Goal: Information Seeking & Learning: Learn about a topic

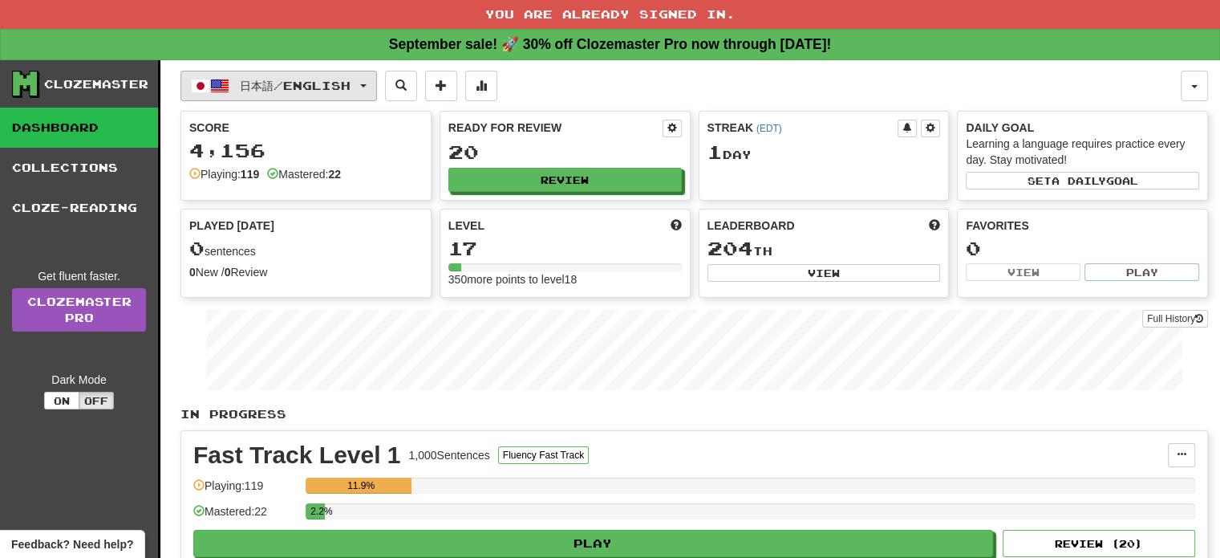
click at [315, 83] on span "日本語 / English" at bounding box center [295, 86] width 111 height 14
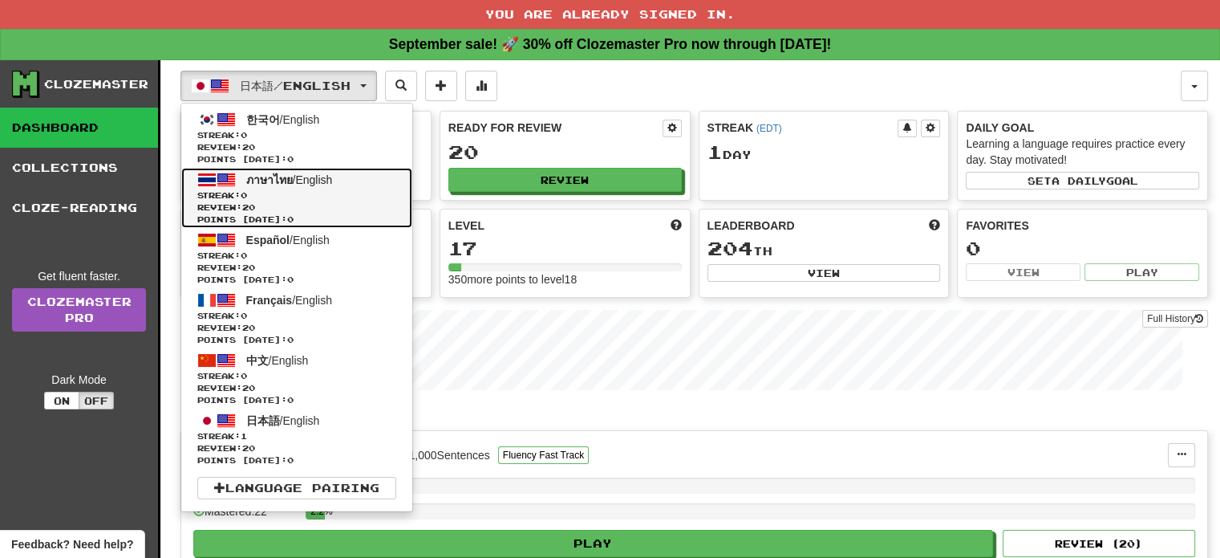
click at [306, 193] on span "Streak: 0" at bounding box center [296, 195] width 199 height 12
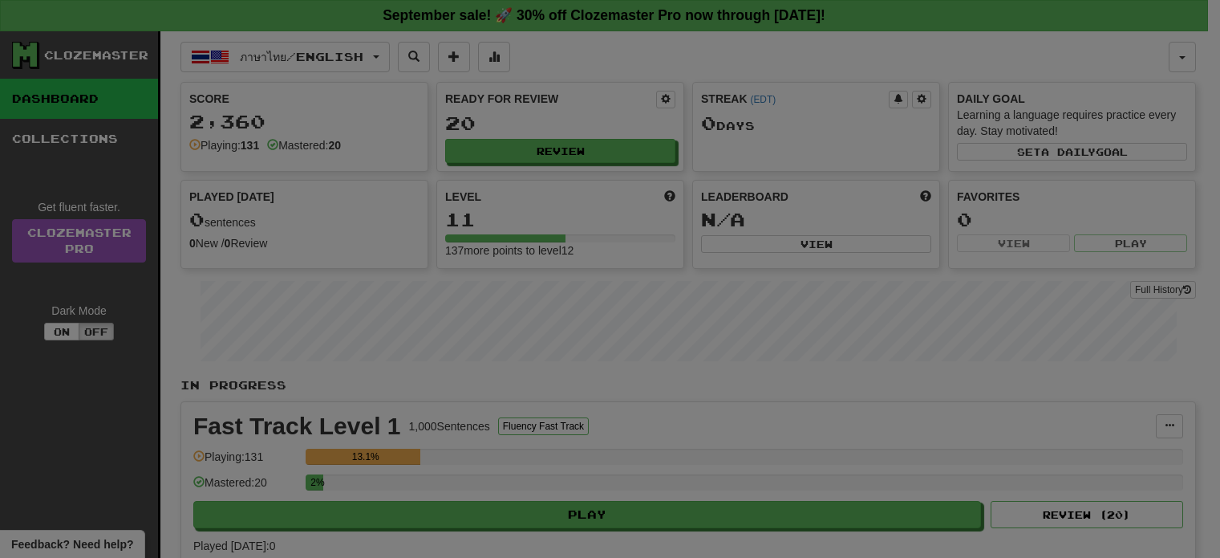
select select "**"
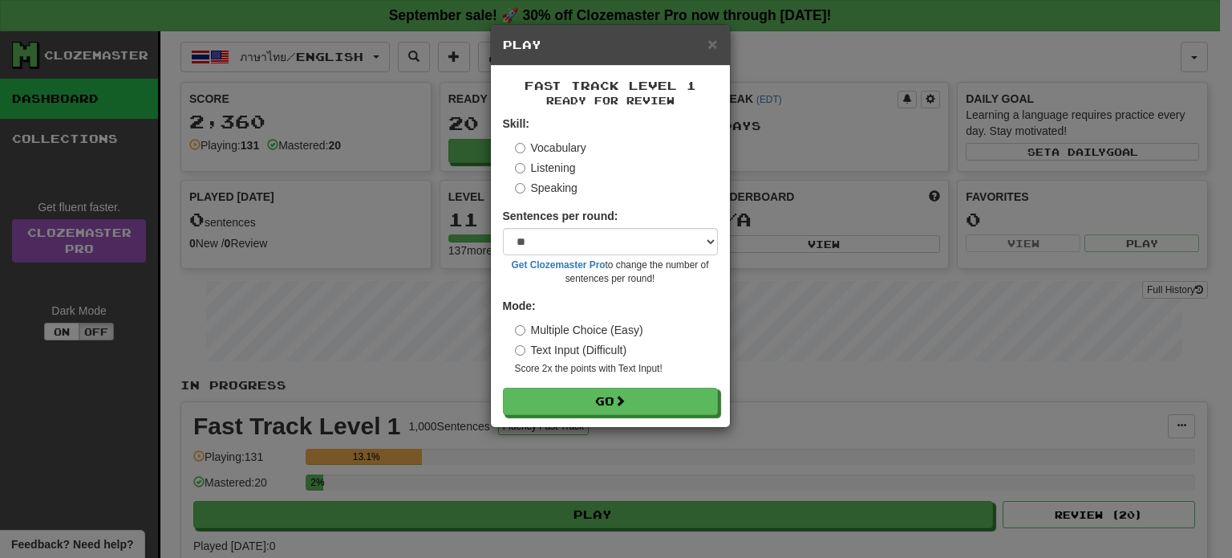
click at [519, 180] on label "Speaking" at bounding box center [546, 188] width 63 height 16
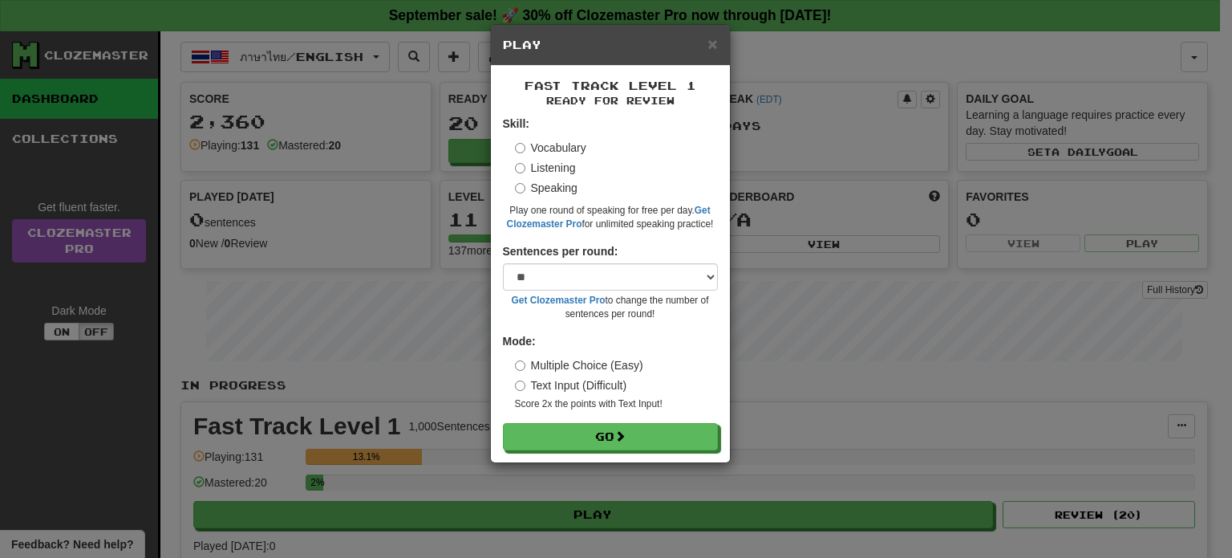
click at [538, 456] on div "Fast Track Level 1 Ready for Review Skill: Vocabulary Listening Speaking Play o…" at bounding box center [610, 264] width 239 height 396
click at [545, 451] on div "Fast Track Level 1 Ready for Review Skill: Vocabulary Listening Speaking Play o…" at bounding box center [610, 264] width 239 height 396
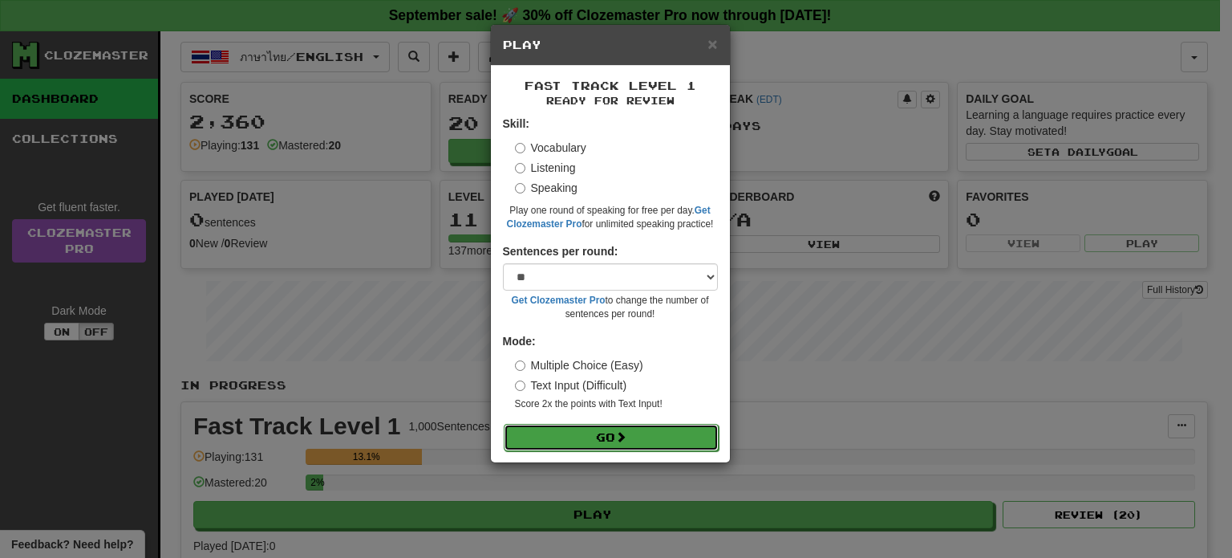
click at [551, 442] on button "Go" at bounding box center [611, 437] width 215 height 27
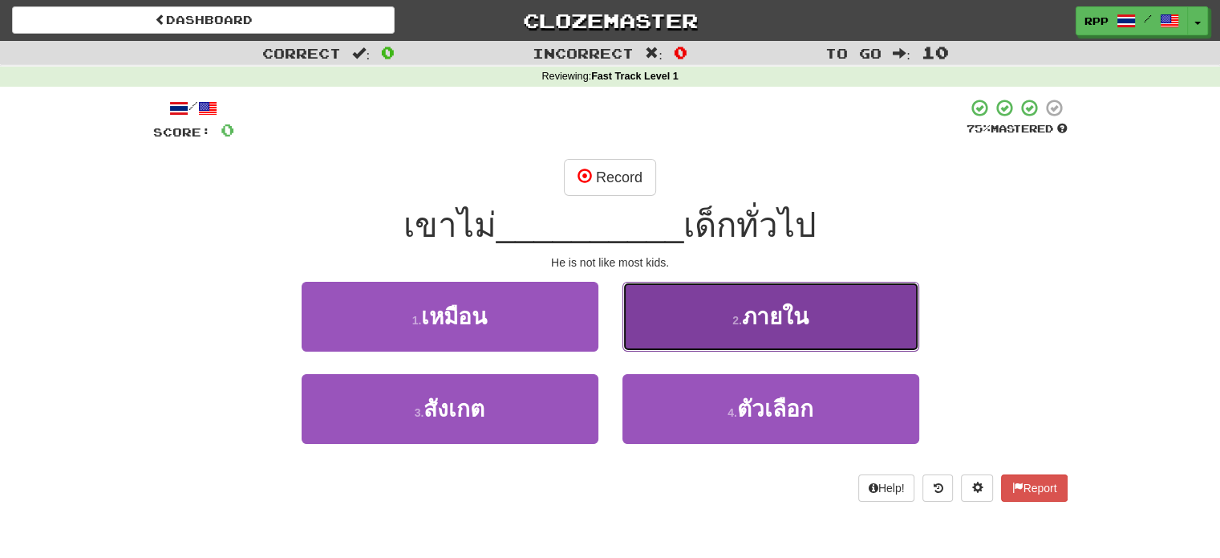
click at [632, 343] on button "2 . ภายใน" at bounding box center [771, 317] width 297 height 70
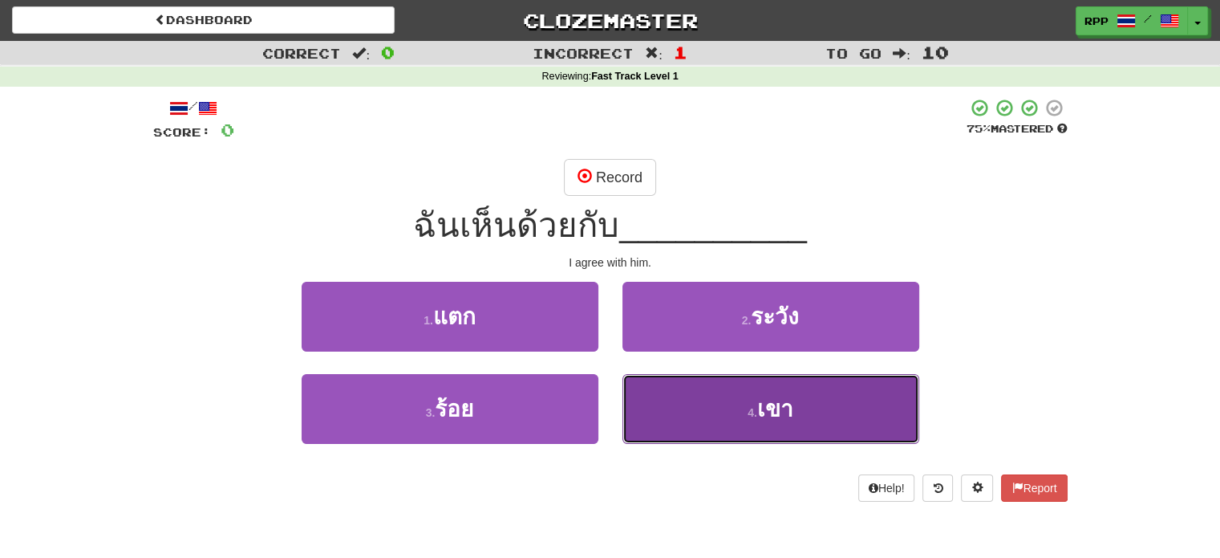
click at [658, 408] on button "4 . เขา" at bounding box center [771, 409] width 297 height 70
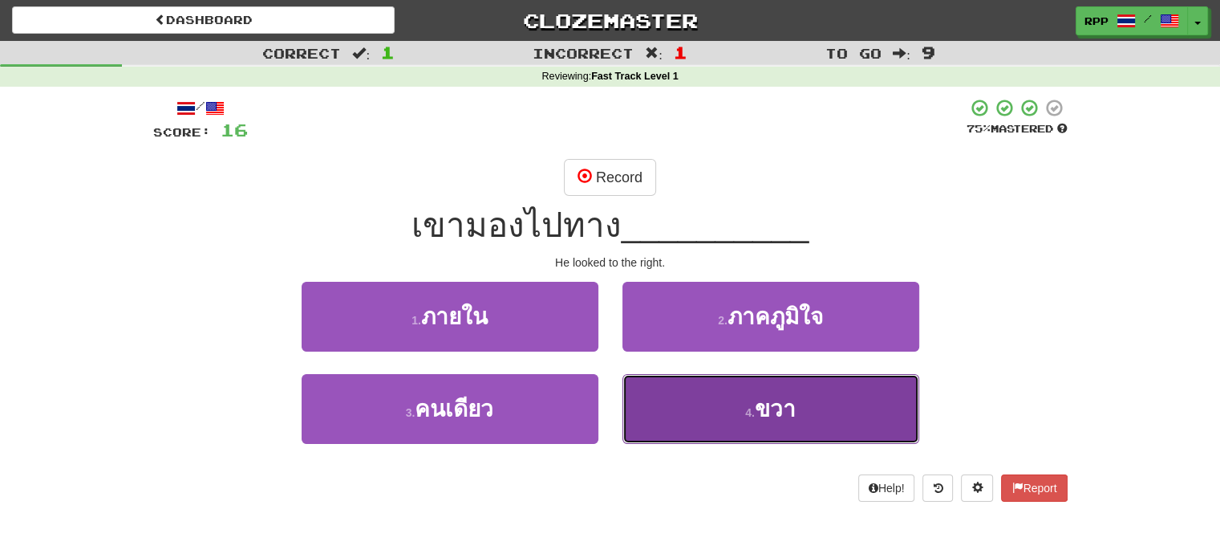
click at [655, 408] on button "4 . ขวา" at bounding box center [771, 409] width 297 height 70
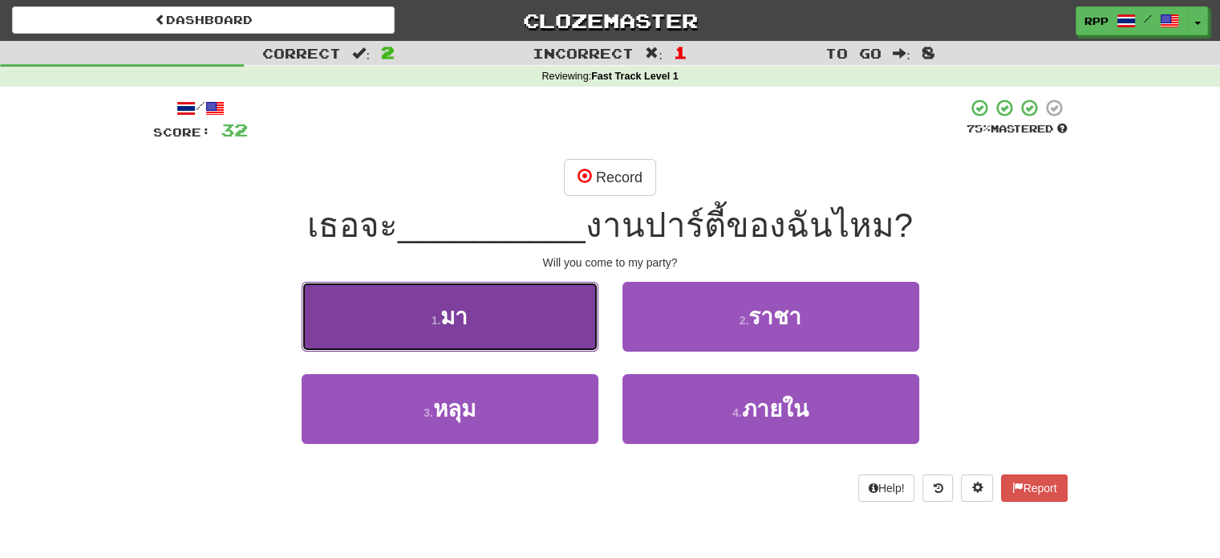
click at [554, 327] on button "1 . มา" at bounding box center [450, 317] width 297 height 70
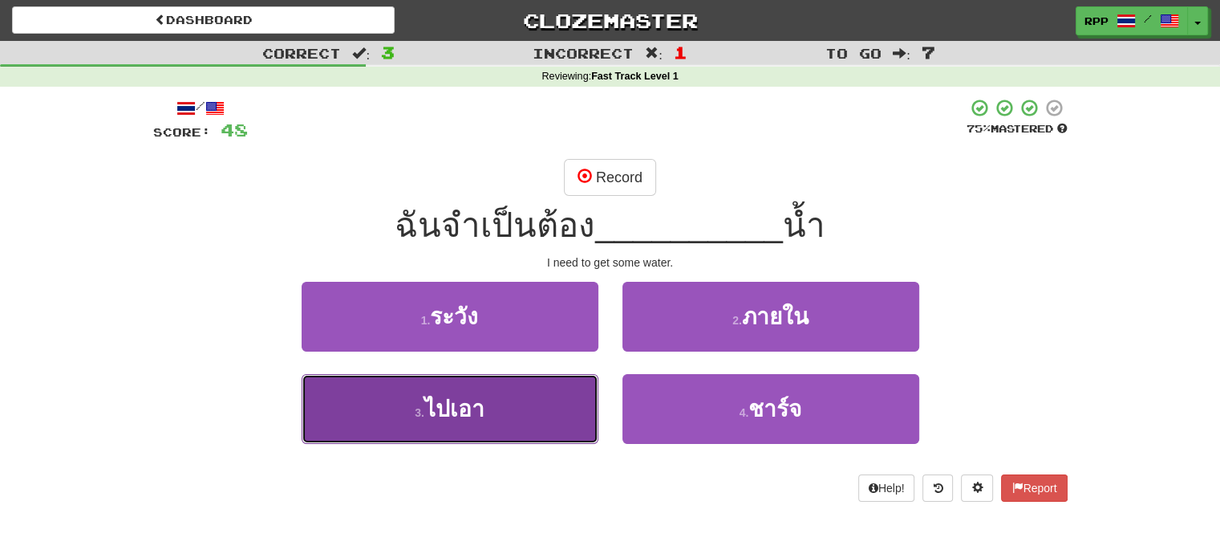
click at [542, 407] on button "3 . ไปเอา" at bounding box center [450, 409] width 297 height 70
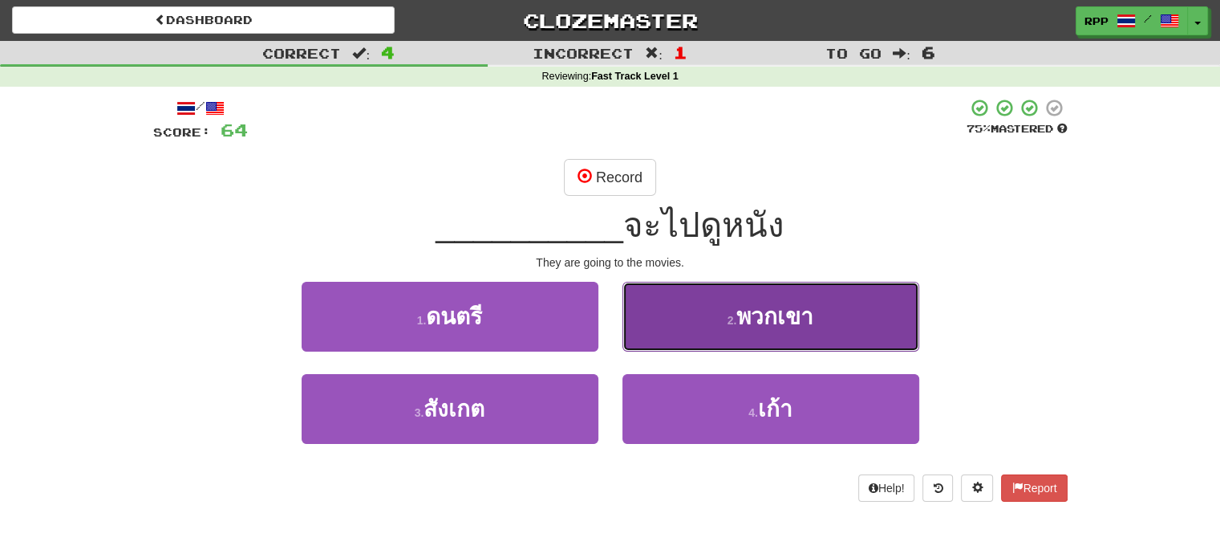
drag, startPoint x: 693, startPoint y: 339, endPoint x: 696, endPoint y: 331, distance: 9.4
click at [696, 331] on button "2 . พวกเขา" at bounding box center [771, 317] width 297 height 70
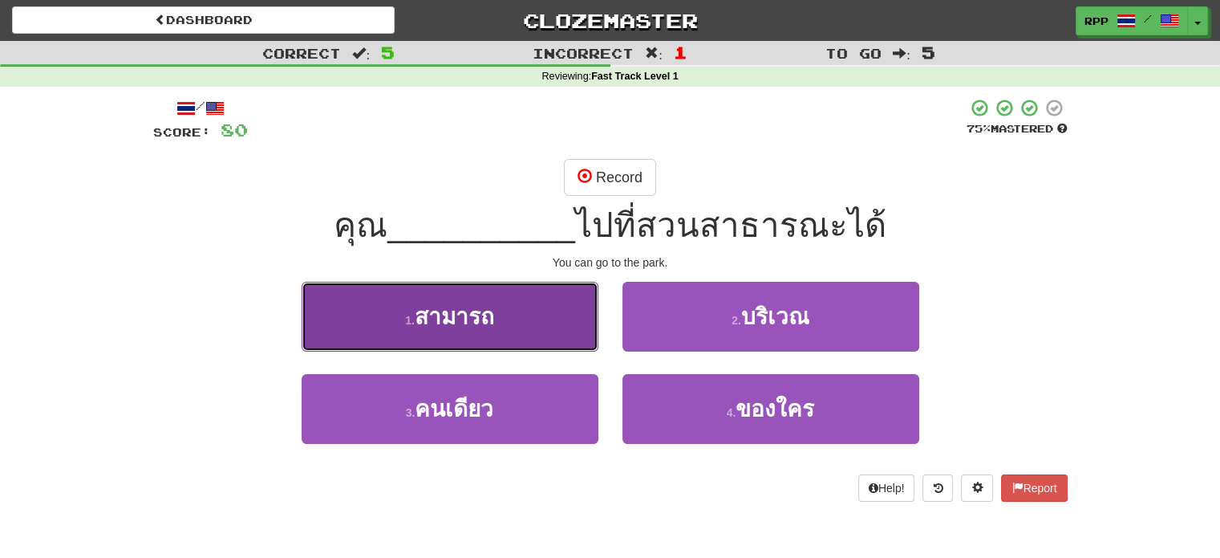
click at [517, 326] on button "1 . สามารถ" at bounding box center [450, 317] width 297 height 70
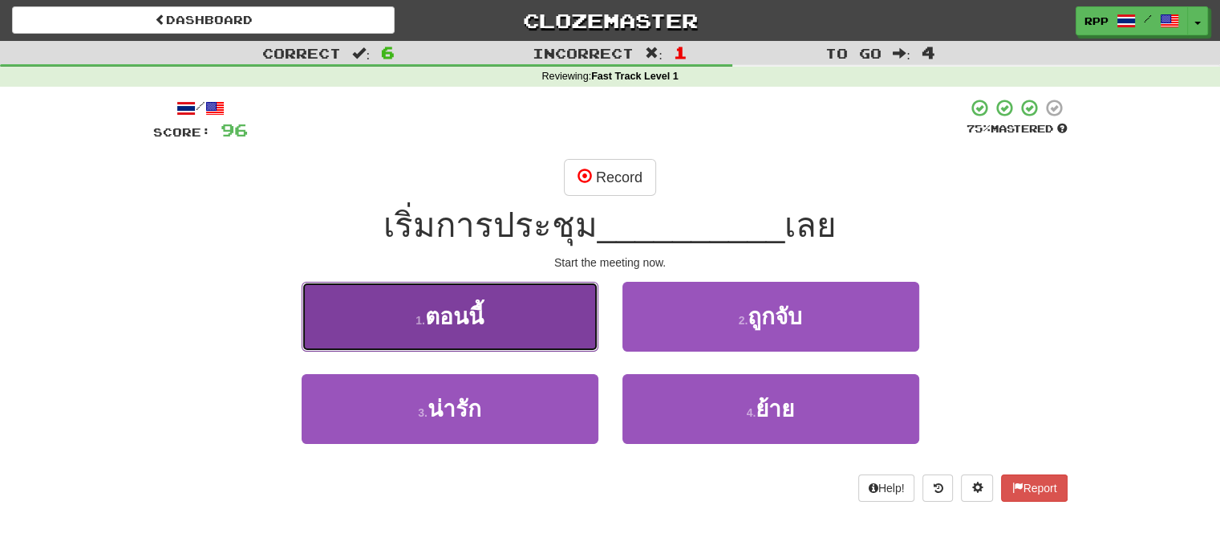
click at [542, 326] on button "1 . ตอนนี้" at bounding box center [450, 317] width 297 height 70
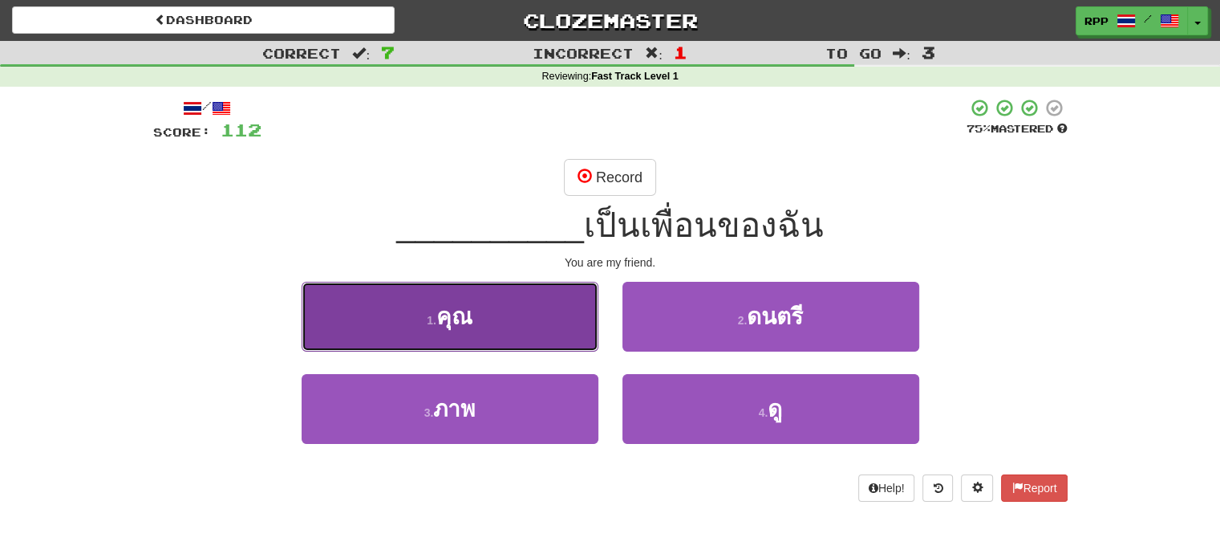
click at [558, 329] on button "1 . คุณ" at bounding box center [450, 317] width 297 height 70
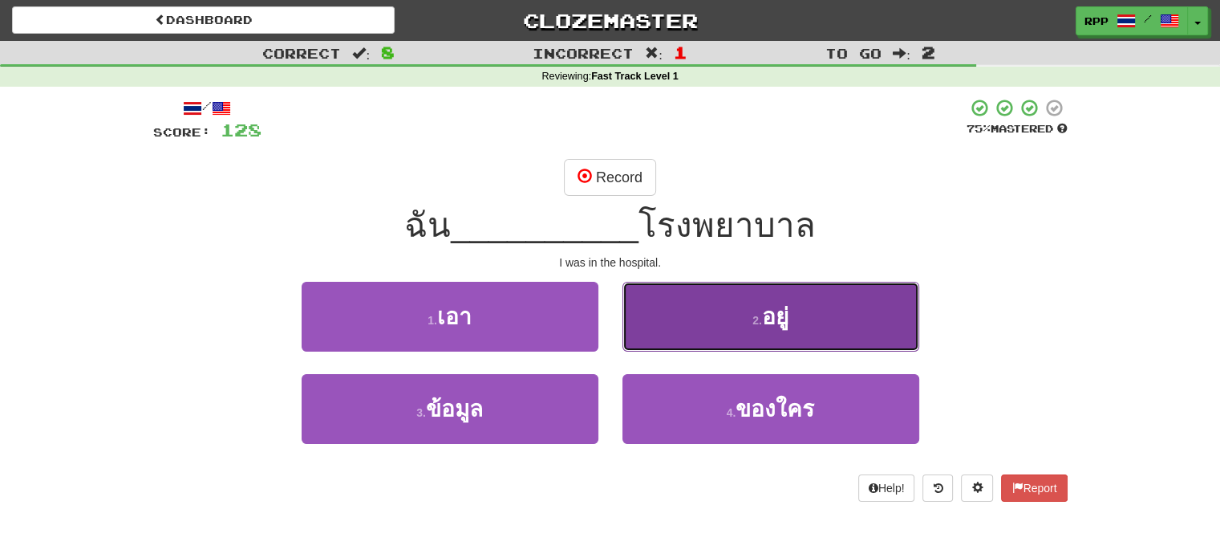
click at [702, 307] on button "2 . อยู่" at bounding box center [771, 317] width 297 height 70
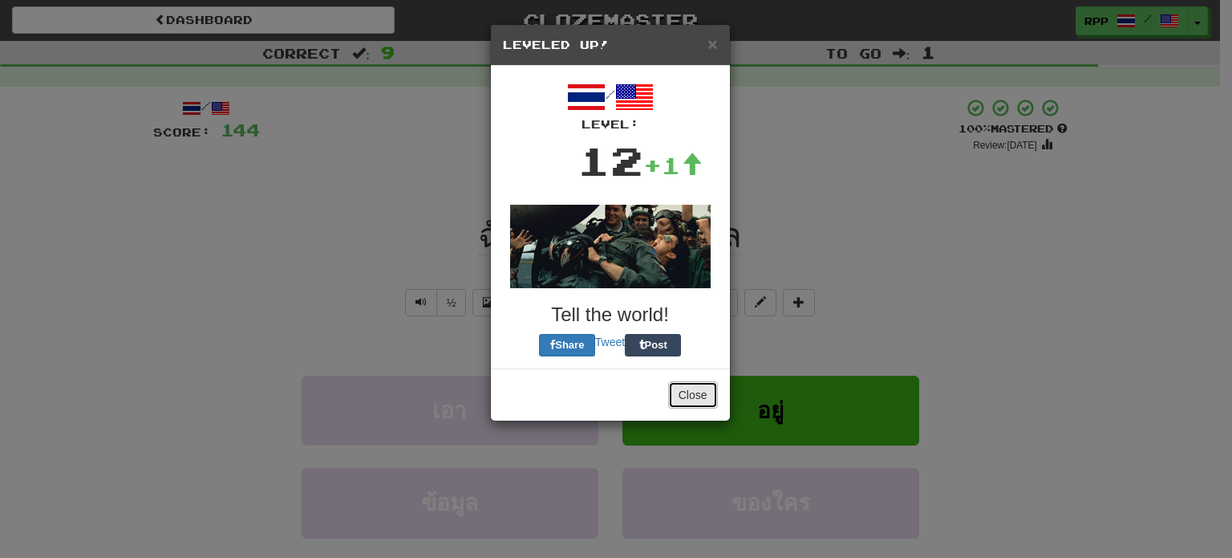
click at [706, 387] on button "Close" at bounding box center [693, 394] width 50 height 27
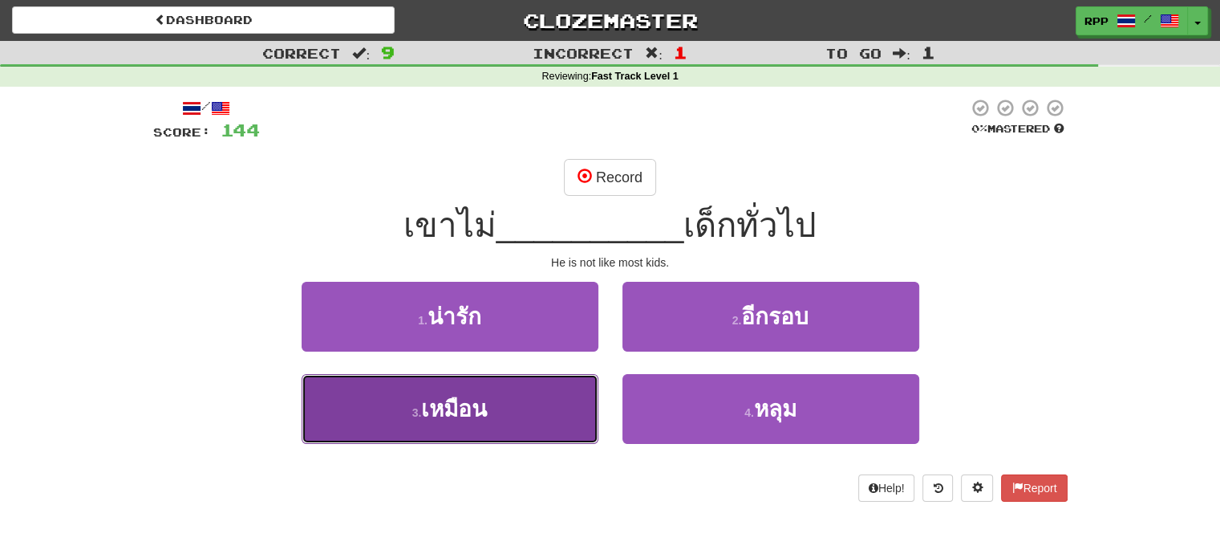
click at [554, 395] on button "3 . เหมือน" at bounding box center [450, 409] width 297 height 70
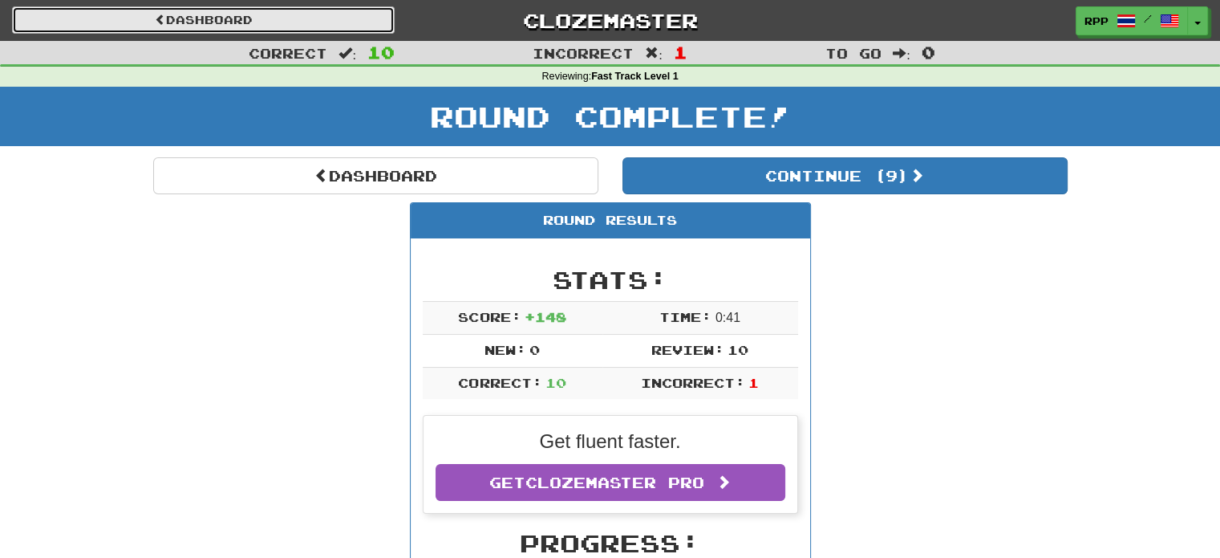
click at [354, 15] on link "Dashboard" at bounding box center [203, 19] width 383 height 27
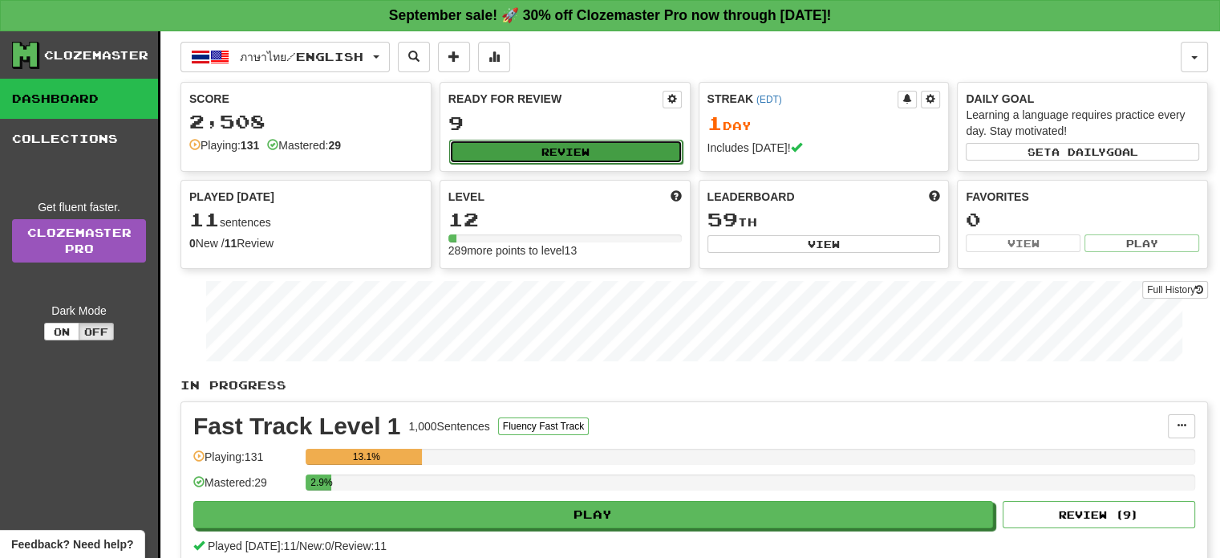
click at [497, 150] on button "Review" at bounding box center [565, 152] width 233 height 24
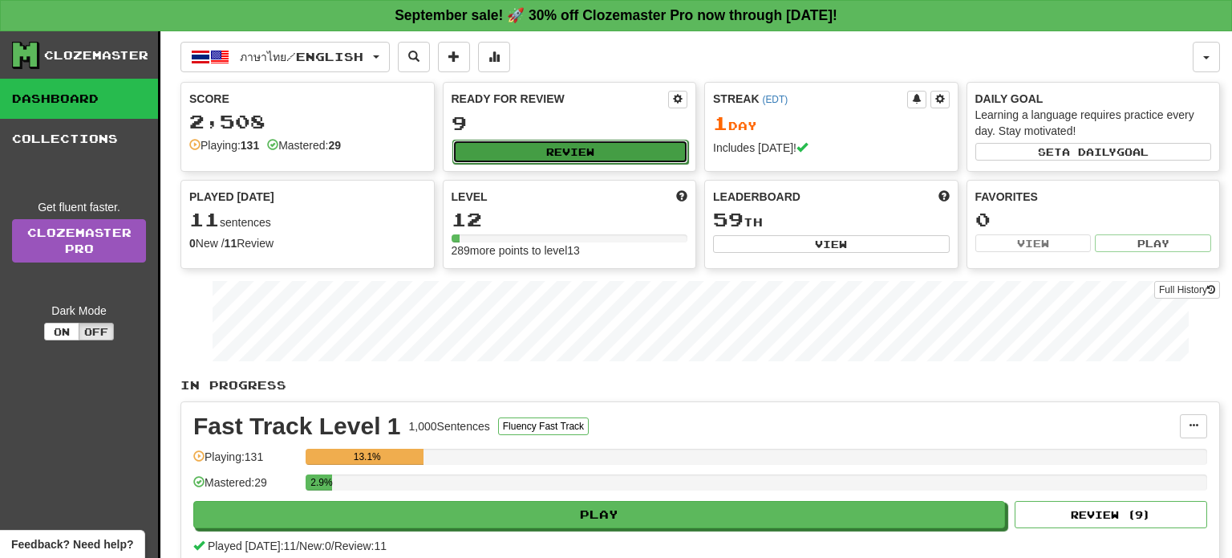
select select "**"
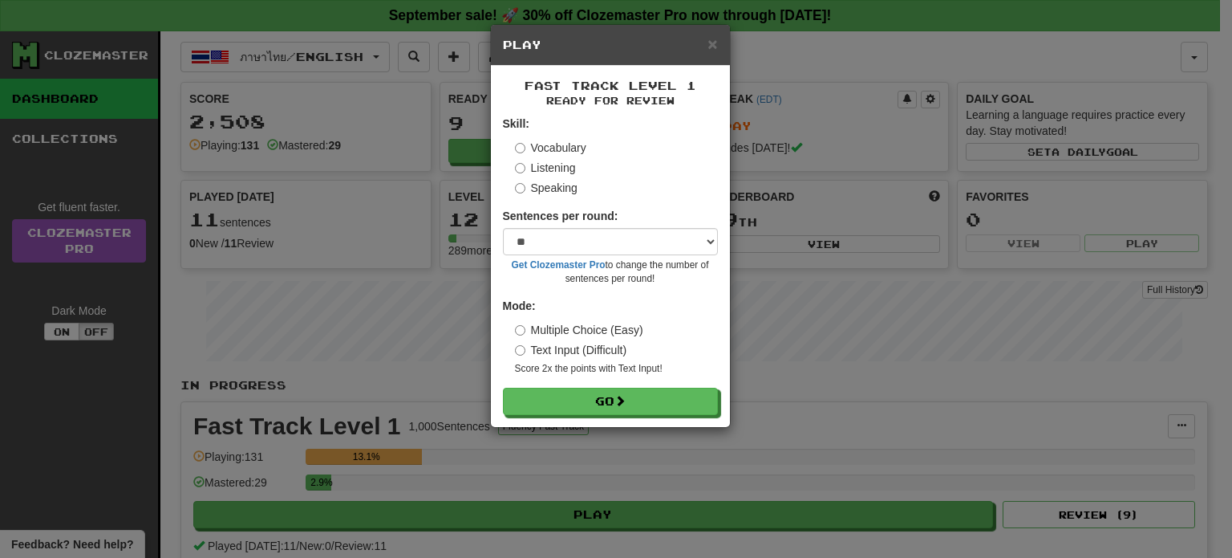
click at [532, 163] on label "Listening" at bounding box center [545, 168] width 61 height 16
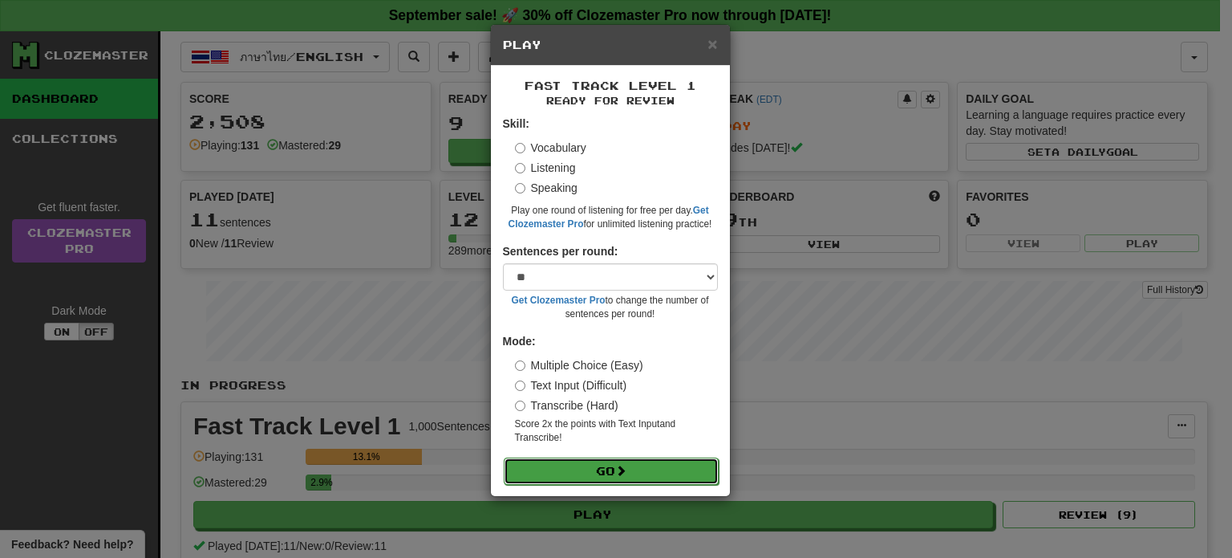
click at [568, 481] on button "Go" at bounding box center [611, 470] width 215 height 27
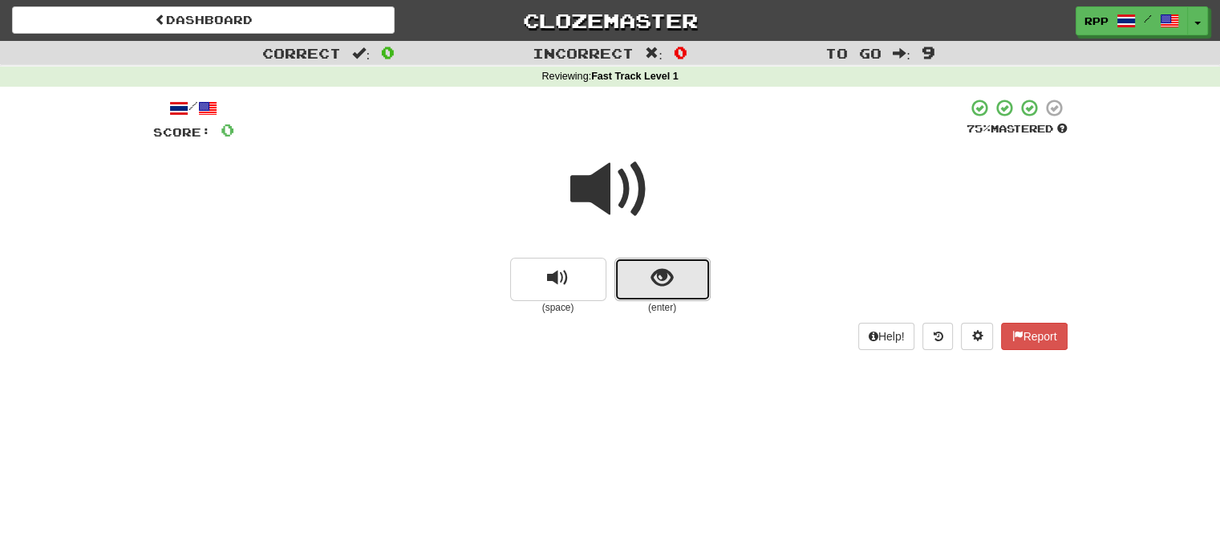
click at [637, 266] on button "show sentence" at bounding box center [662, 279] width 96 height 43
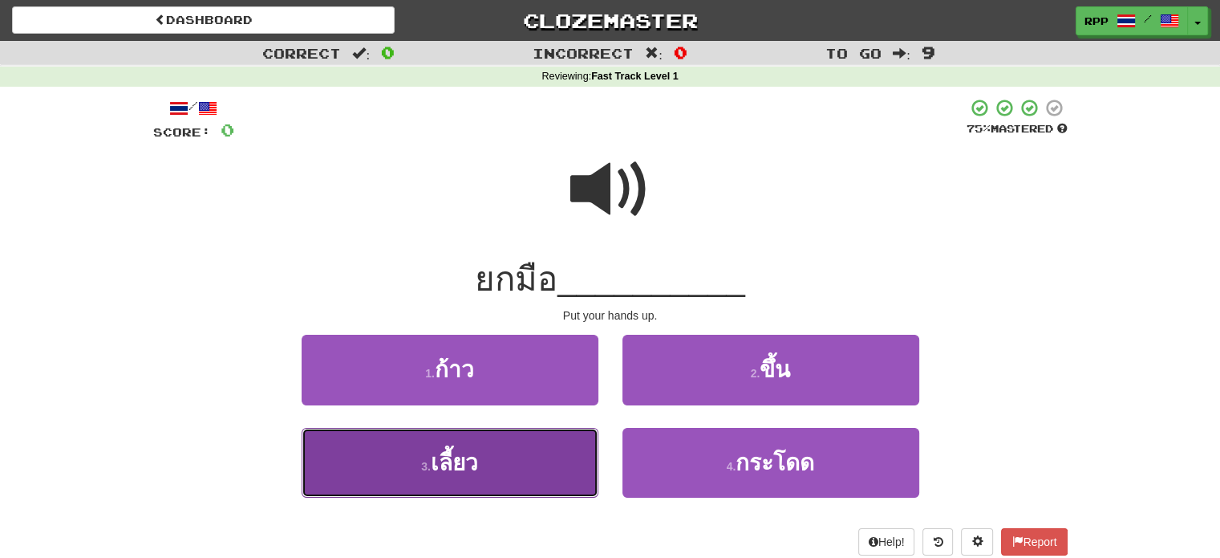
click at [578, 470] on button "3 . เลี้ยว" at bounding box center [450, 463] width 297 height 70
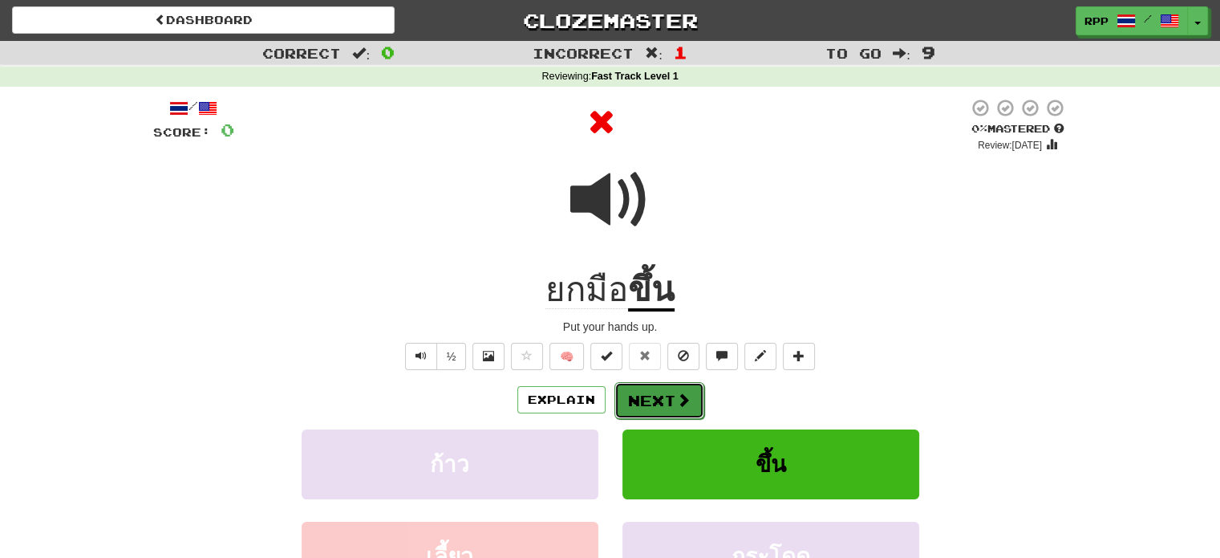
click at [671, 382] on button "Next" at bounding box center [659, 400] width 90 height 37
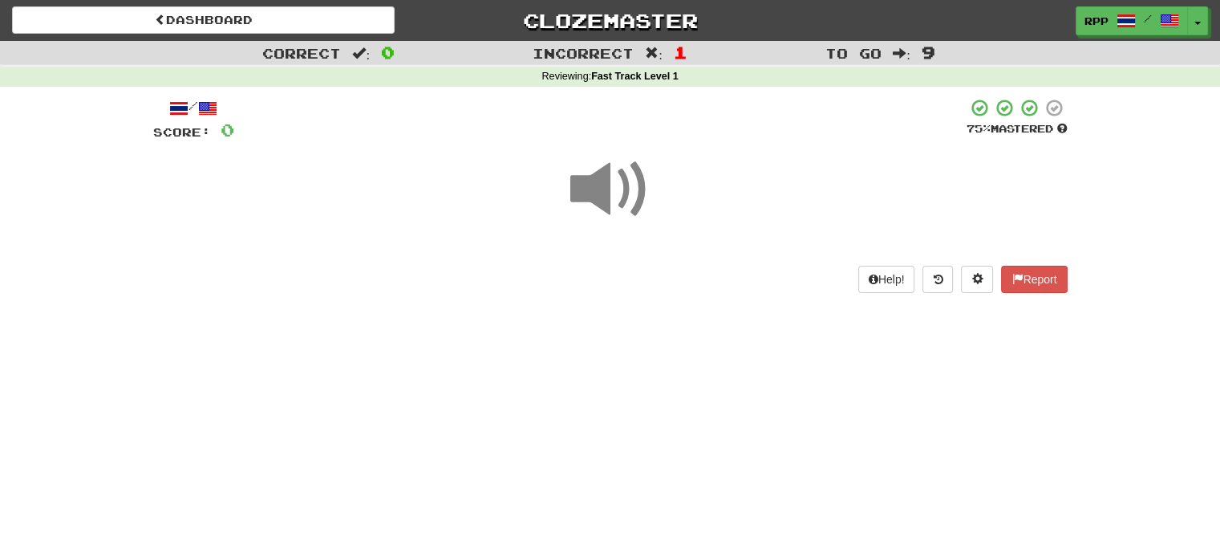
click at [667, 399] on div "Dashboard Clozemaster RPP / Toggle Dropdown Dashboard Leaderboard Activity Feed…" at bounding box center [610, 279] width 1220 height 558
click at [594, 200] on span at bounding box center [610, 189] width 80 height 80
click at [653, 335] on div "Dashboard Clozemaster RPP / Toggle Dropdown Dashboard Leaderboard Activity Feed…" at bounding box center [610, 279] width 1220 height 558
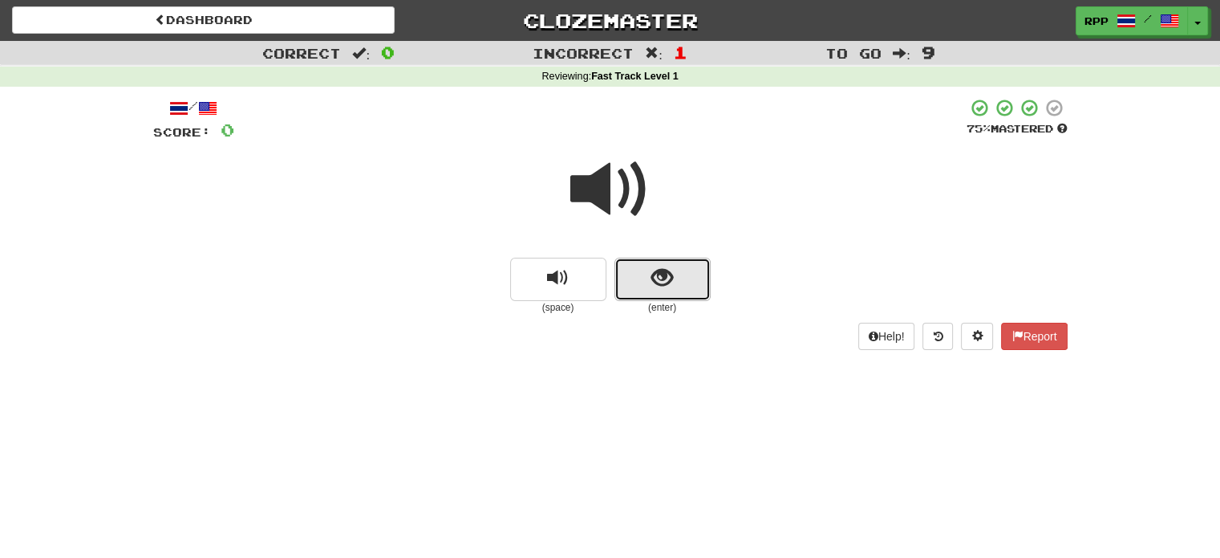
click at [693, 266] on button "show sentence" at bounding box center [662, 279] width 96 height 43
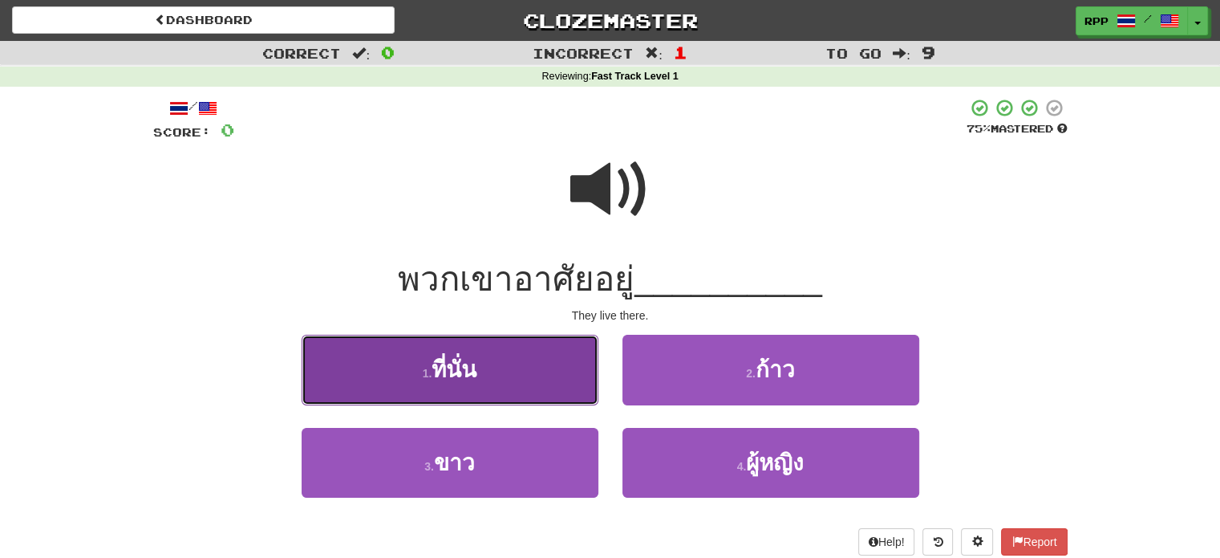
click at [557, 375] on button "1 . ที่นั่น" at bounding box center [450, 370] width 297 height 70
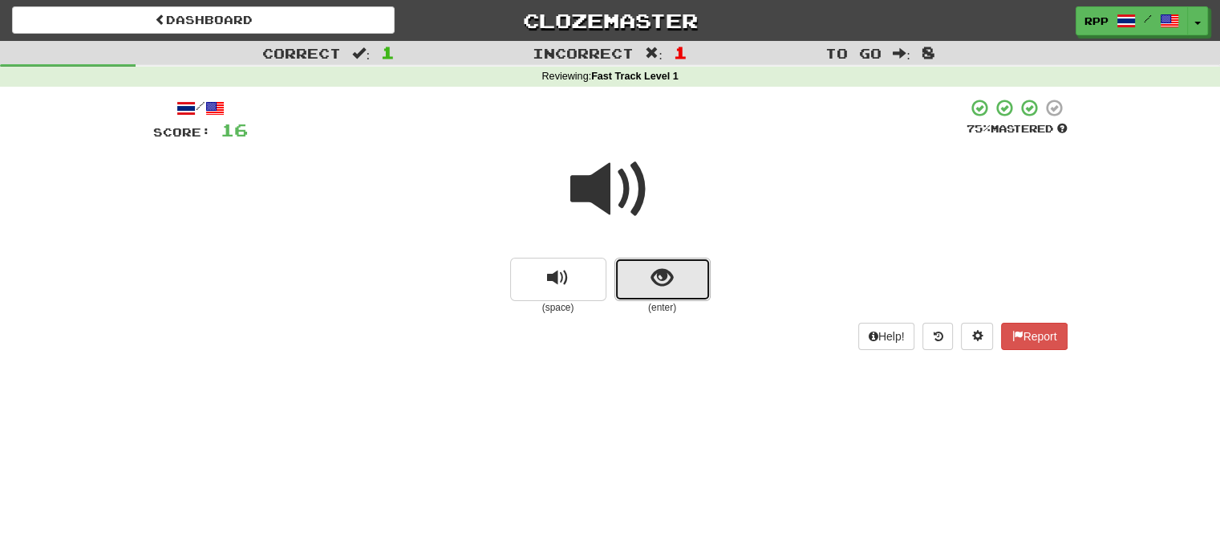
click at [641, 274] on button "show sentence" at bounding box center [662, 279] width 96 height 43
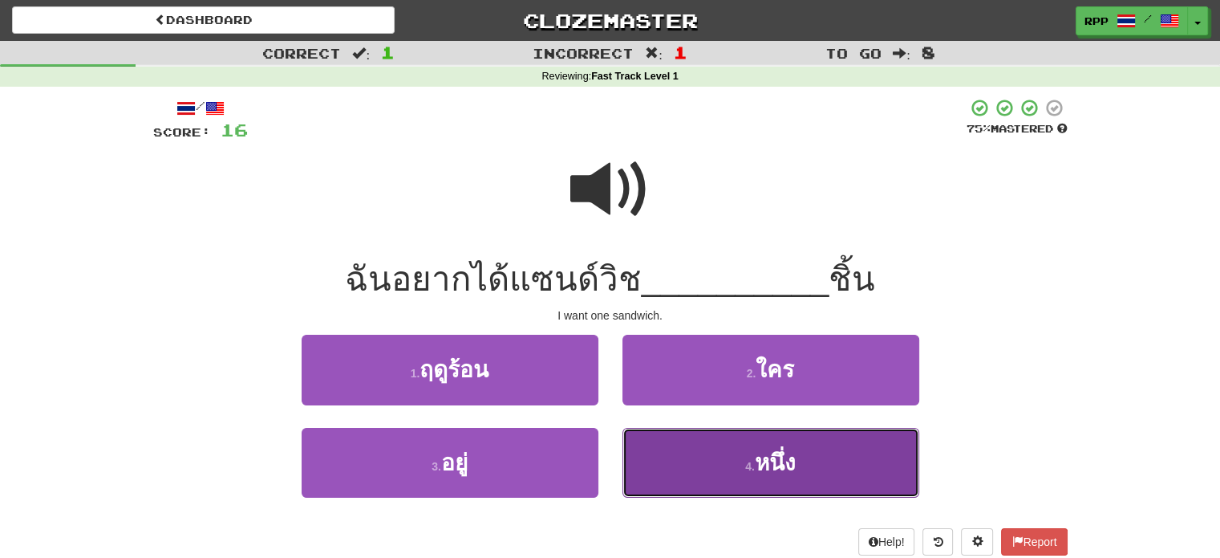
click at [642, 455] on button "4 . หนึ่ง" at bounding box center [771, 463] width 297 height 70
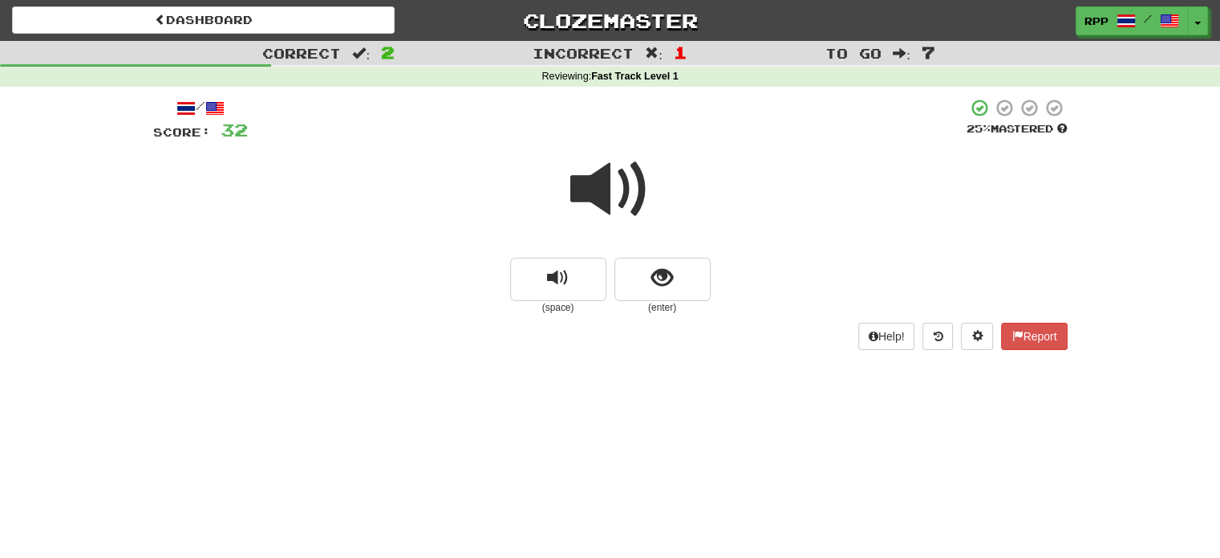
click at [663, 309] on small "(enter)" at bounding box center [662, 308] width 96 height 14
click at [667, 298] on button "show sentence" at bounding box center [662, 279] width 96 height 43
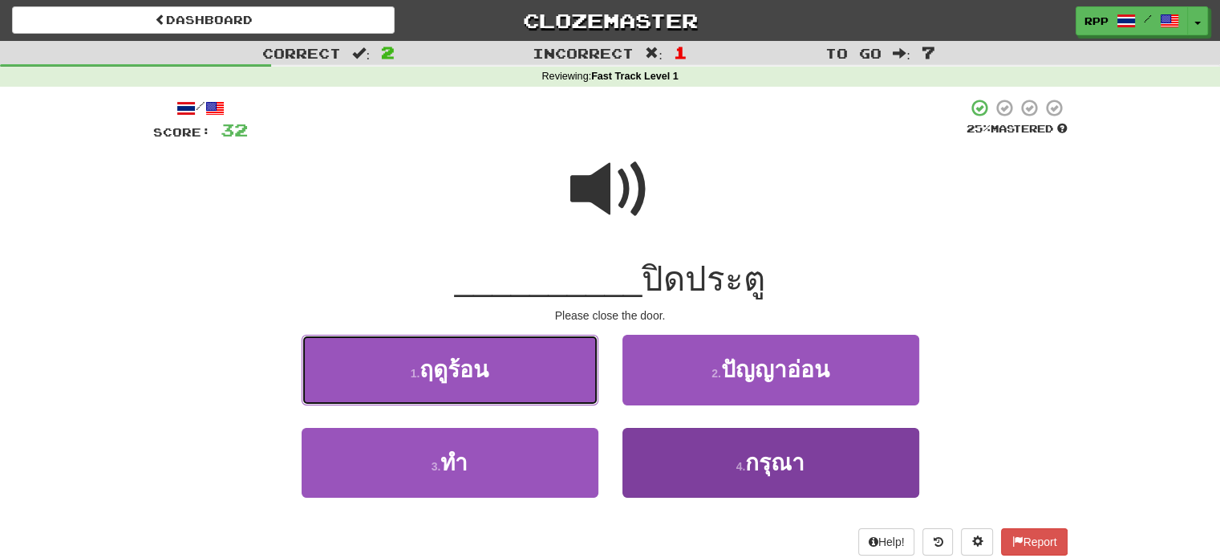
drag, startPoint x: 586, startPoint y: 384, endPoint x: 626, endPoint y: 445, distance: 72.5
click at [626, 445] on div "1 . ฤดูร้อน 2 . ปัญญาอ่อน 3 . ทำ 4 . กรุณา" at bounding box center [610, 427] width 939 height 185
click at [629, 448] on button "4 . กรุณา" at bounding box center [771, 463] width 297 height 70
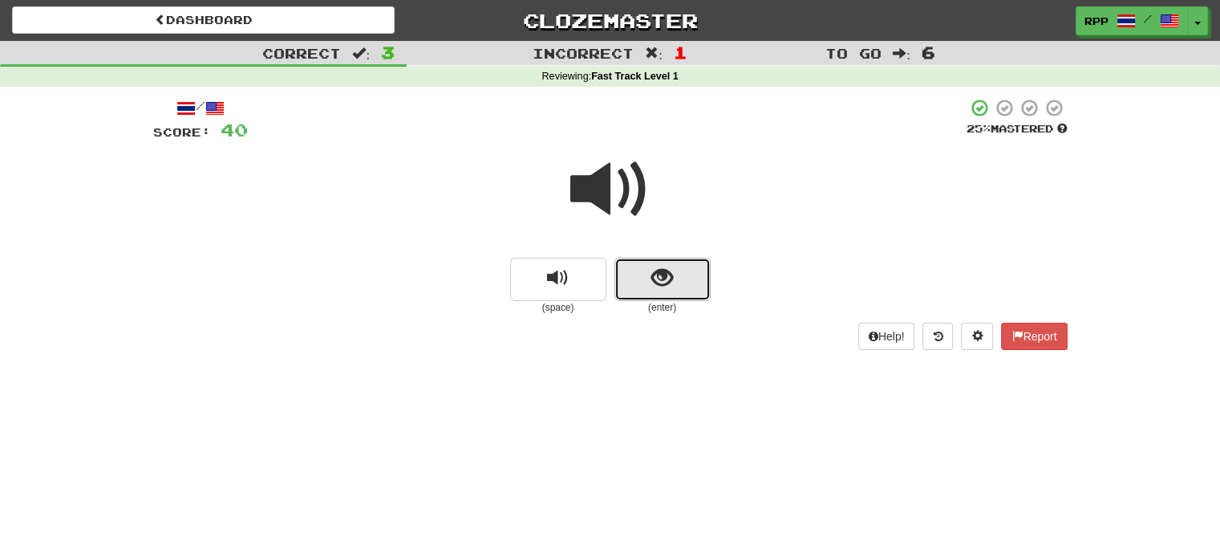
click at [664, 293] on button "show sentence" at bounding box center [662, 279] width 96 height 43
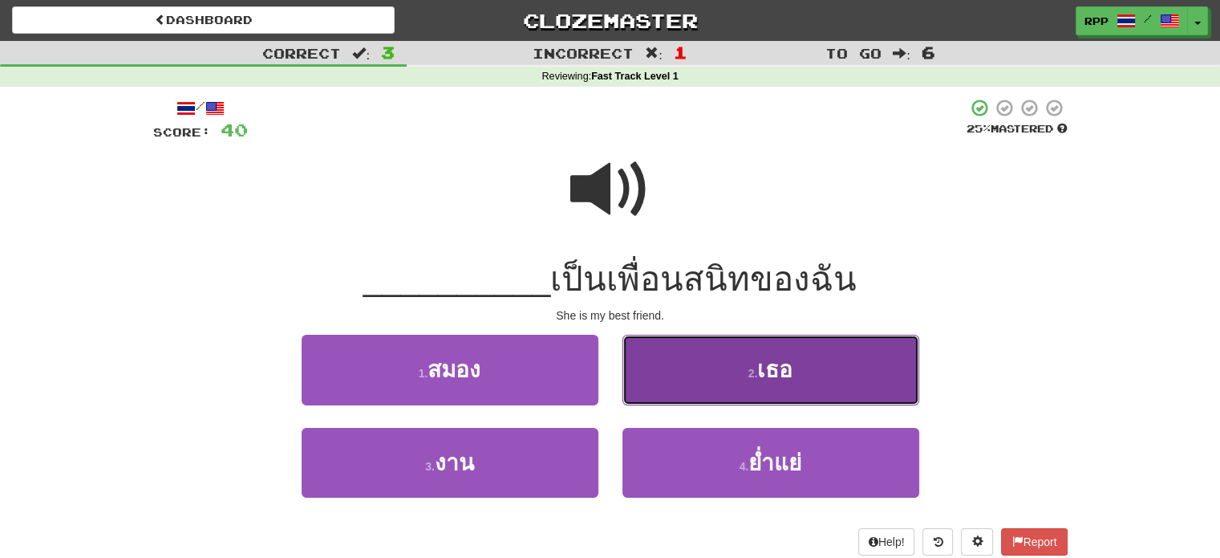
click at [674, 359] on button "2 . เธอ" at bounding box center [771, 370] width 297 height 70
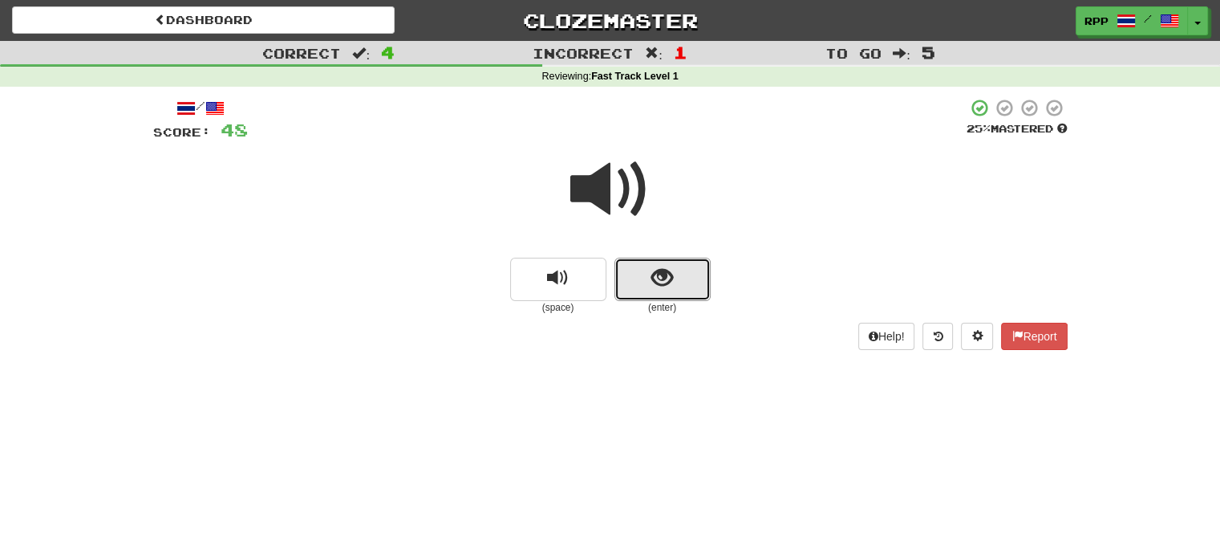
click at [672, 286] on span "show sentence" at bounding box center [662, 278] width 22 height 22
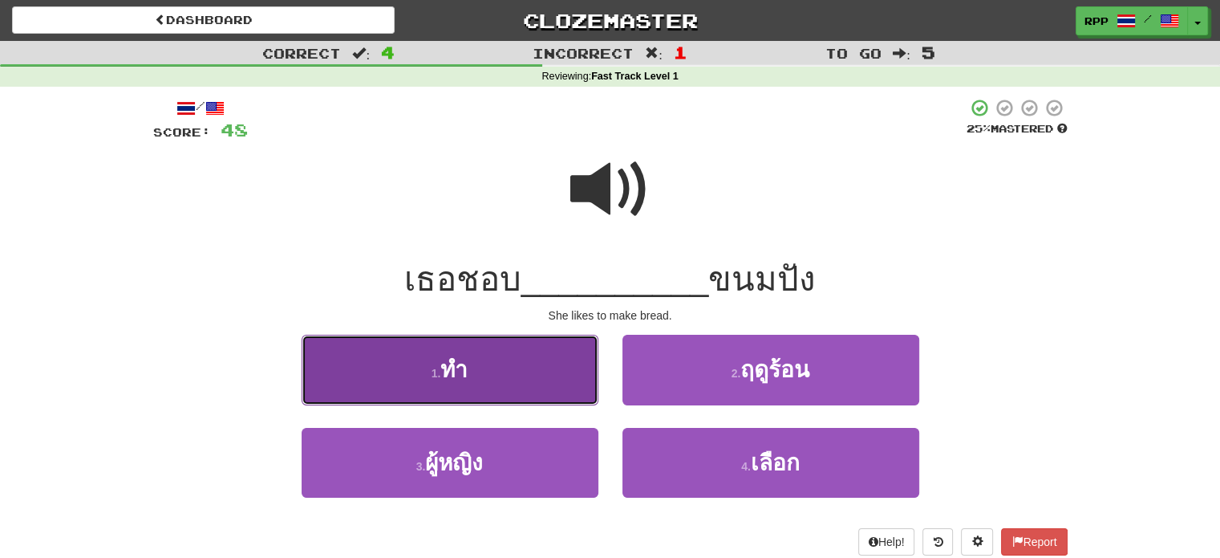
click at [563, 371] on button "1 . ทำ" at bounding box center [450, 370] width 297 height 70
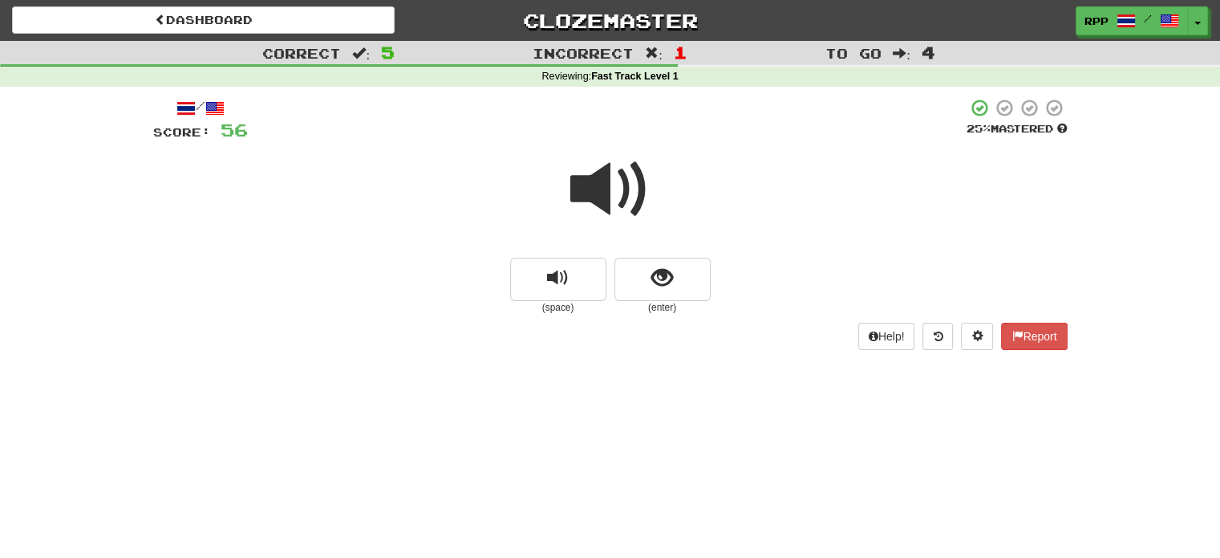
click at [654, 246] on div at bounding box center [610, 200] width 914 height 115
click at [654, 248] on div at bounding box center [610, 200] width 914 height 115
click at [654, 249] on div at bounding box center [610, 200] width 914 height 115
click at [642, 273] on button "show sentence" at bounding box center [662, 279] width 96 height 43
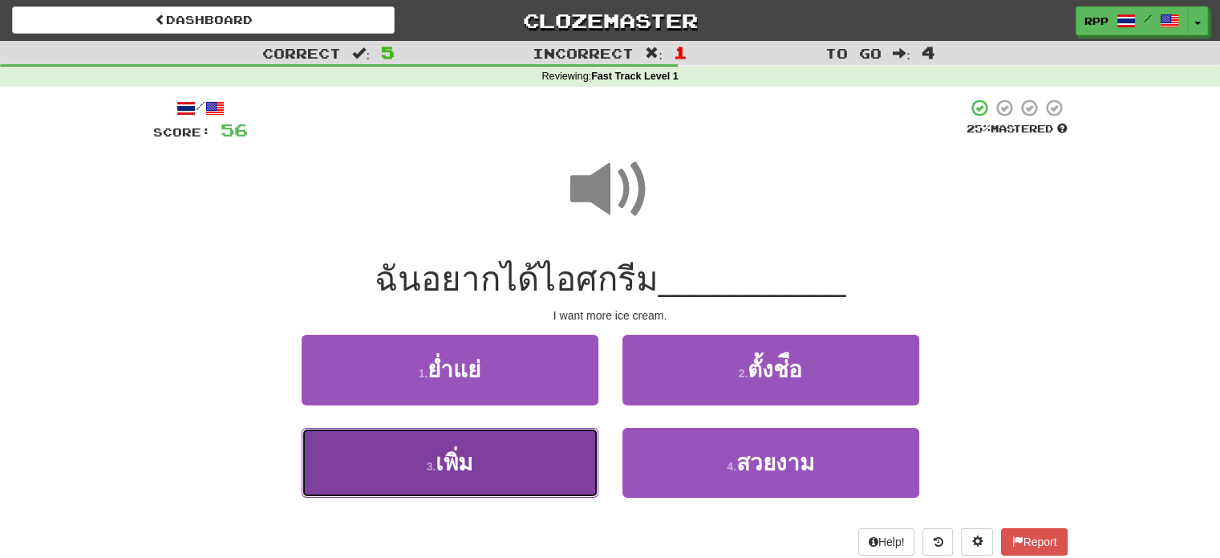
click at [523, 446] on button "3 . เพิ่ม" at bounding box center [450, 463] width 297 height 70
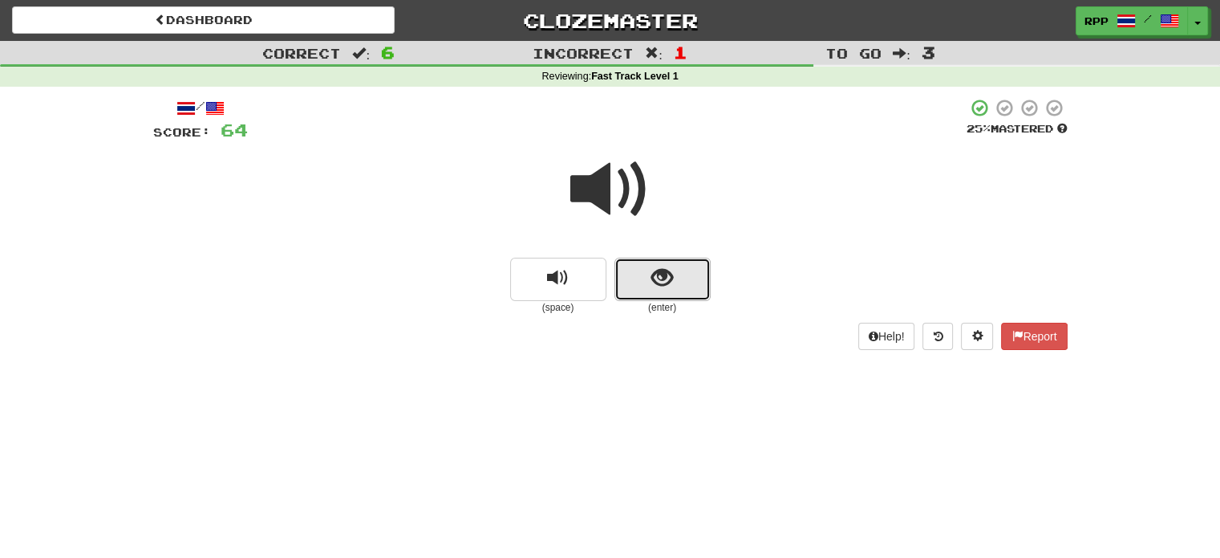
click at [649, 285] on button "show sentence" at bounding box center [662, 279] width 96 height 43
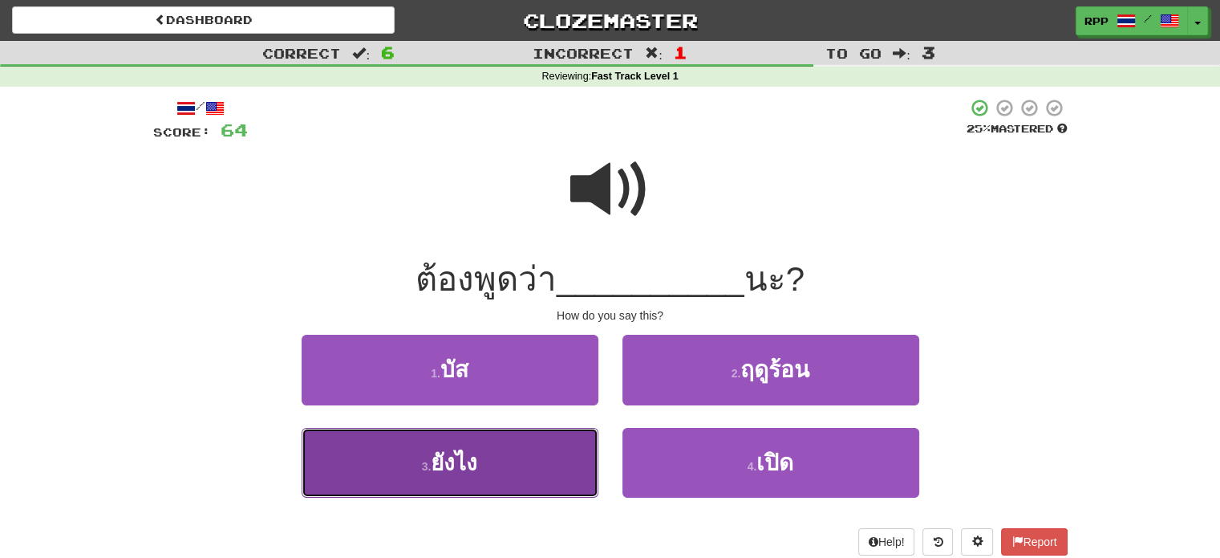
click at [558, 442] on button "3 . ยังไง" at bounding box center [450, 463] width 297 height 70
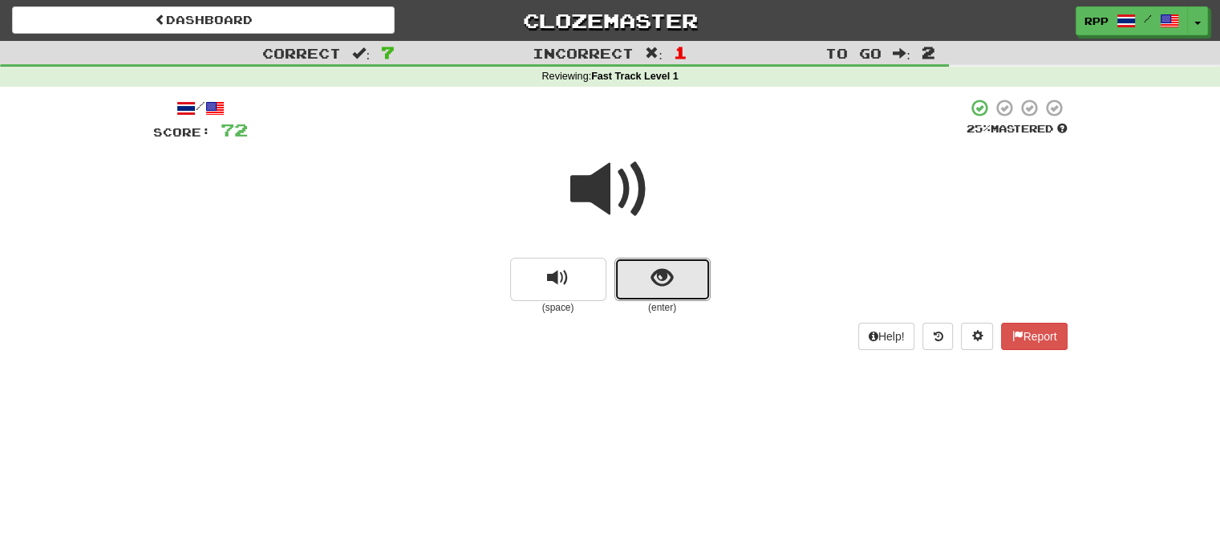
click at [687, 269] on button "show sentence" at bounding box center [662, 279] width 96 height 43
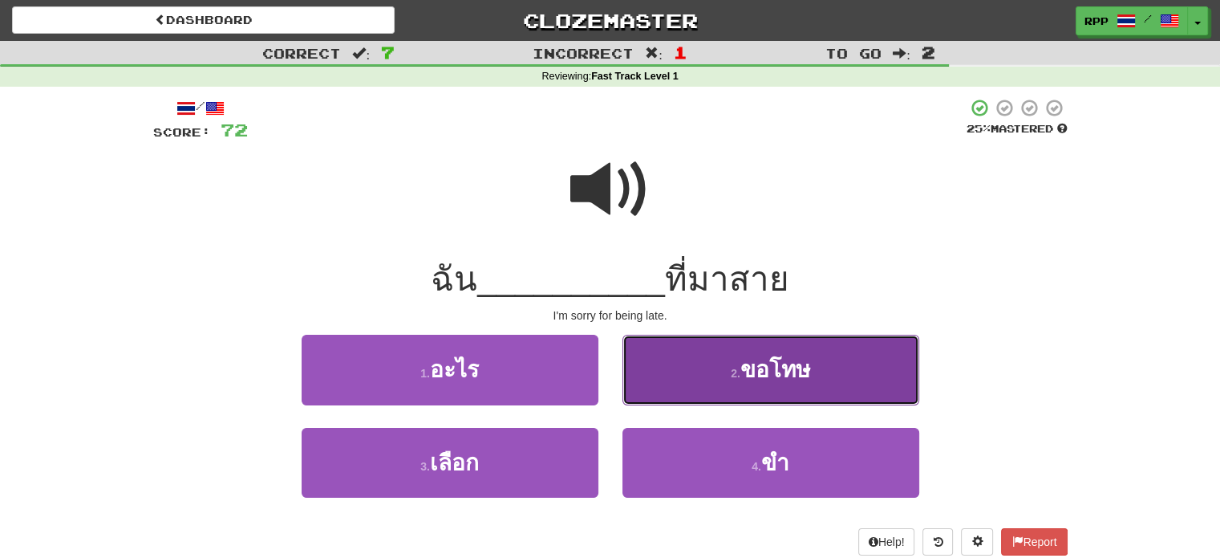
click at [691, 359] on button "2 . ขอโทษ" at bounding box center [771, 370] width 297 height 70
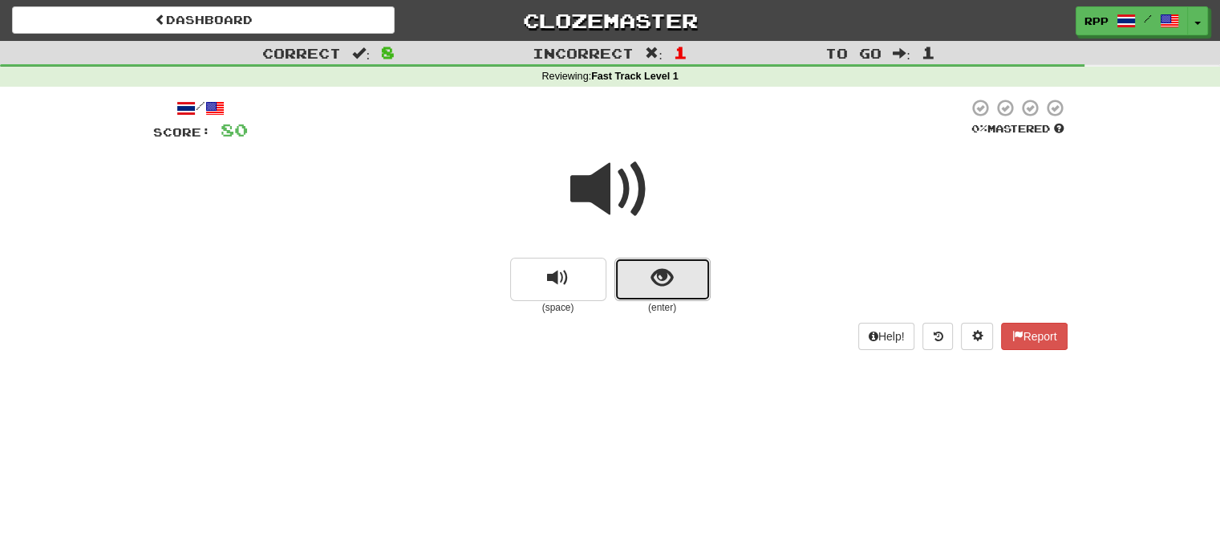
click at [659, 285] on span "show sentence" at bounding box center [662, 278] width 22 height 22
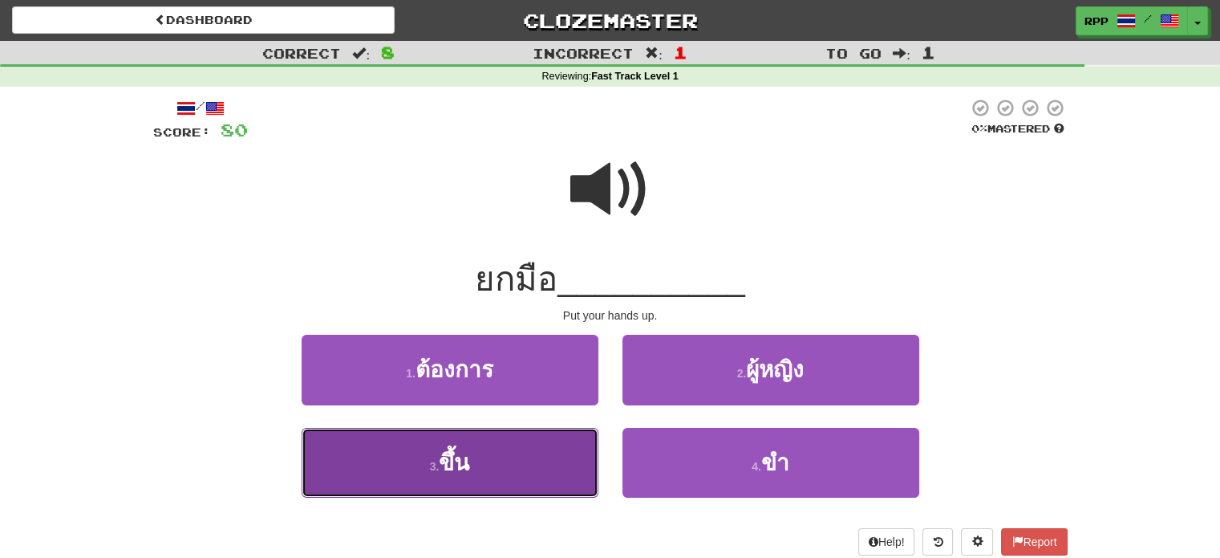
click at [551, 461] on button "3 . ขึ้น" at bounding box center [450, 463] width 297 height 70
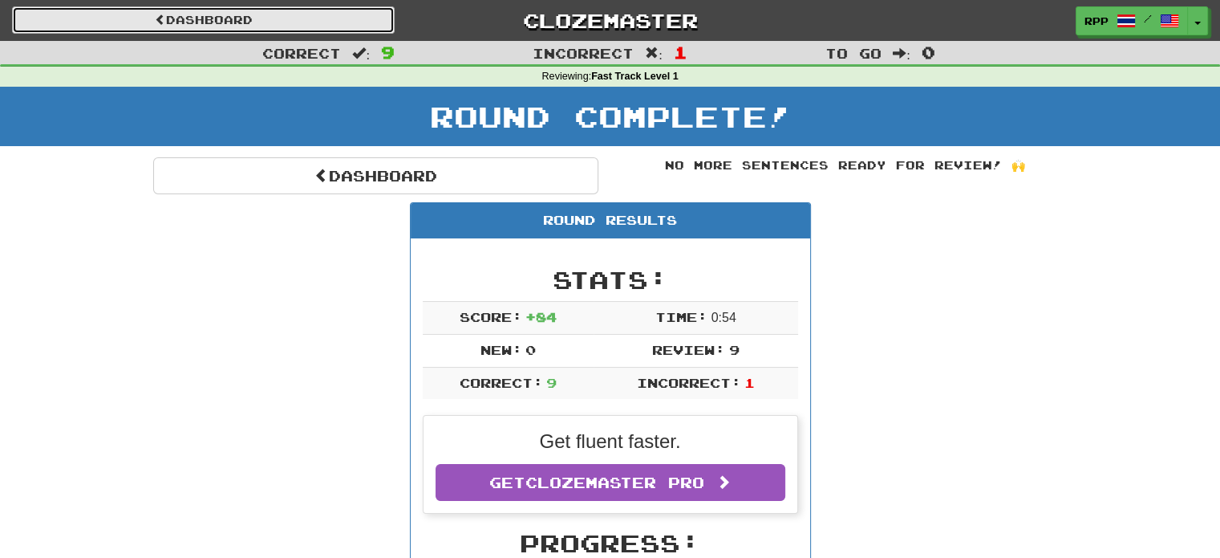
click at [359, 29] on link "Dashboard" at bounding box center [203, 19] width 383 height 27
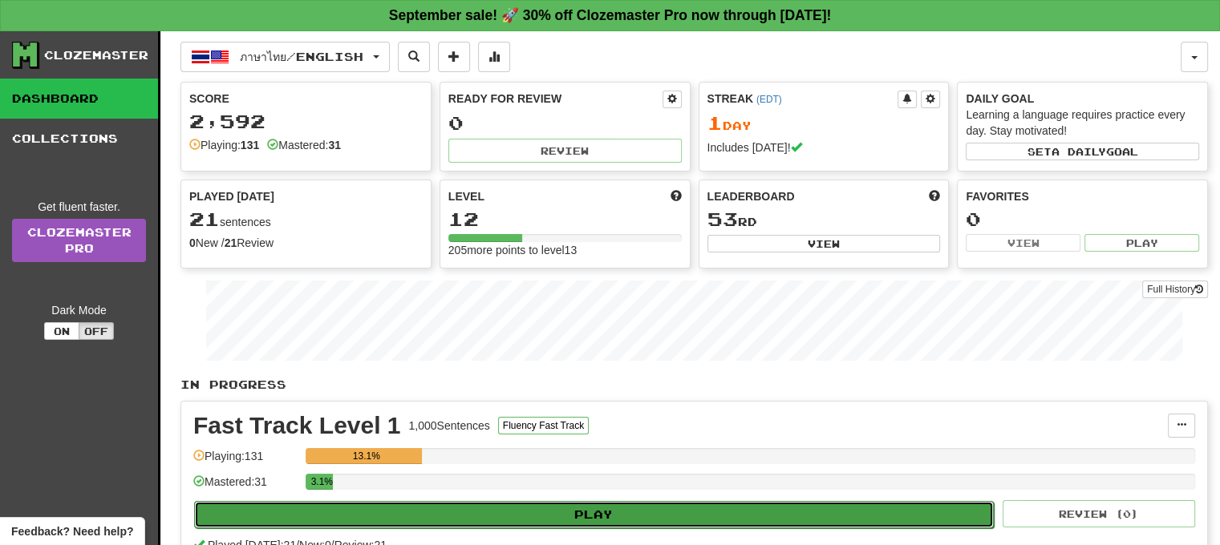
click at [327, 513] on button "Play" at bounding box center [594, 514] width 800 height 27
select select "**"
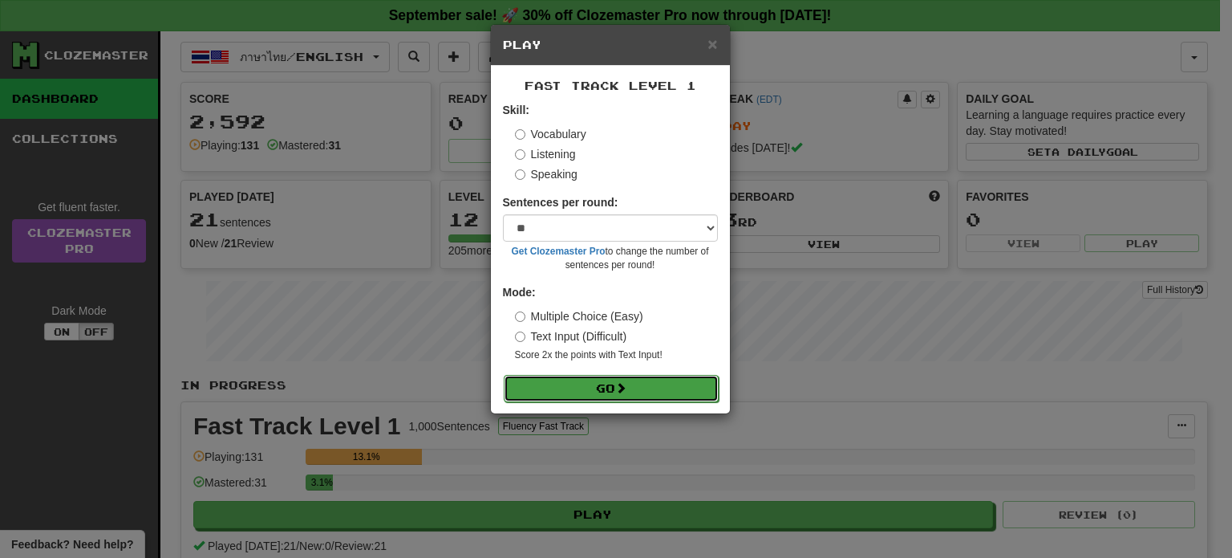
click at [550, 390] on button "Go" at bounding box center [611, 388] width 215 height 27
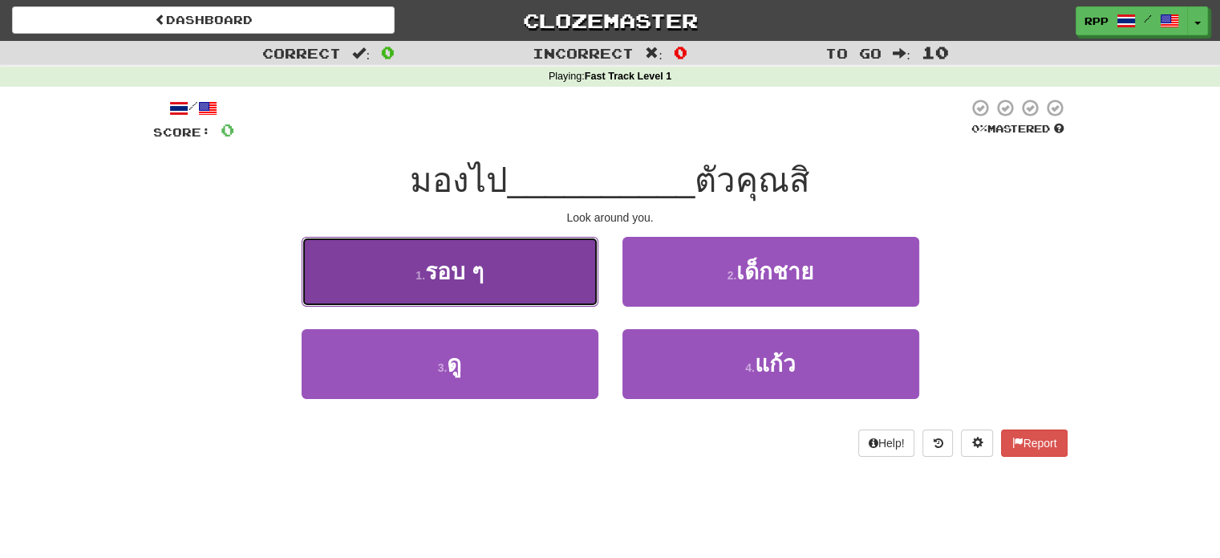
click at [525, 303] on button "1 . รอบ ๆ" at bounding box center [450, 272] width 297 height 70
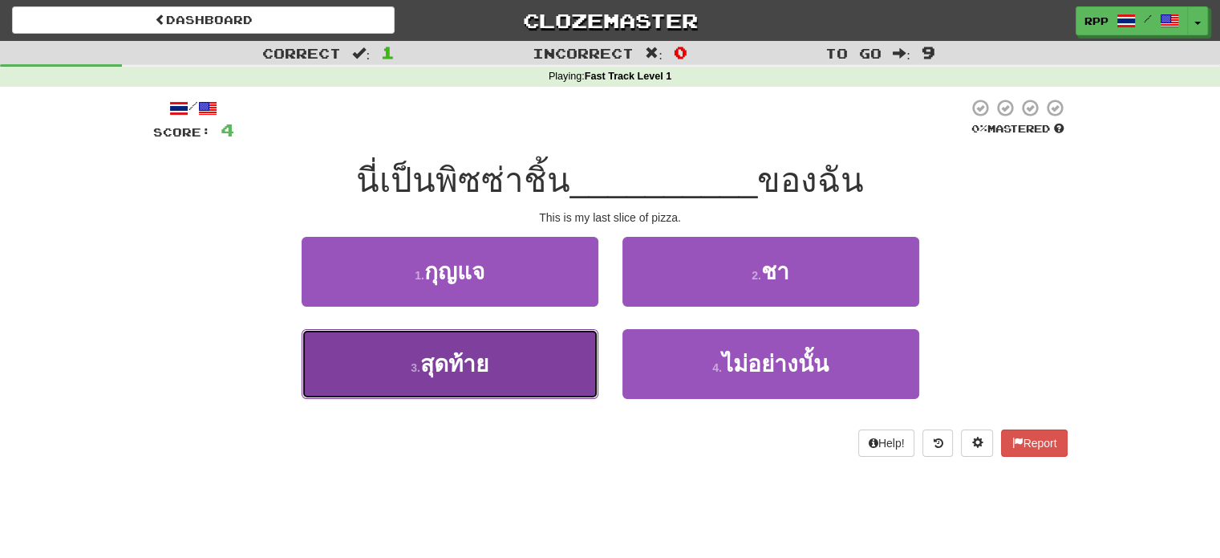
click at [554, 371] on button "3 . สุดท้าย" at bounding box center [450, 364] width 297 height 70
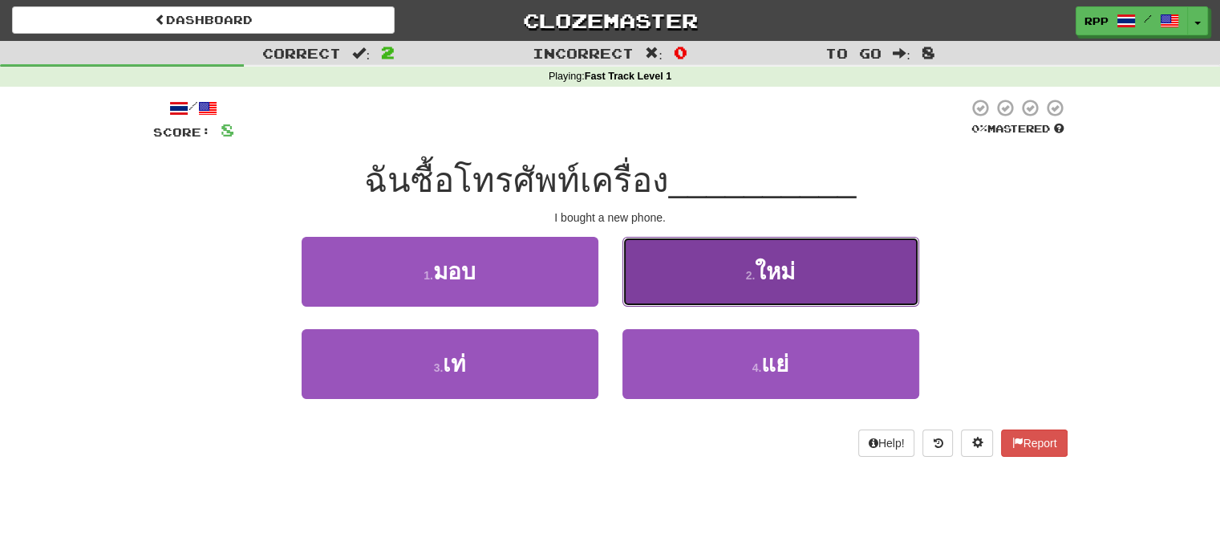
click at [690, 282] on button "2 . ใหม่" at bounding box center [771, 272] width 297 height 70
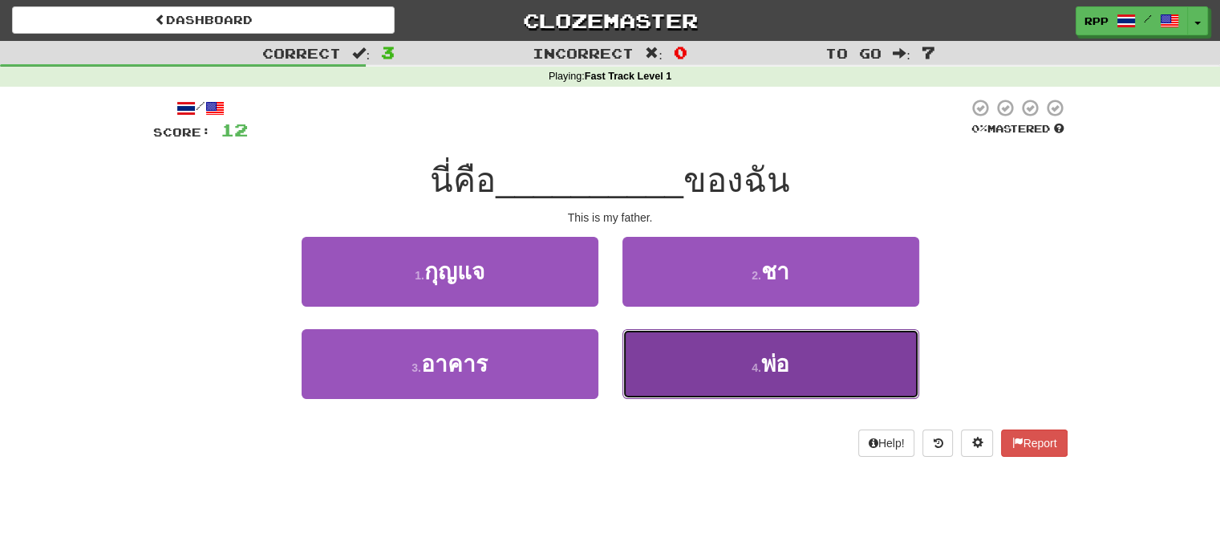
click at [650, 361] on button "4 . พ่อ" at bounding box center [771, 364] width 297 height 70
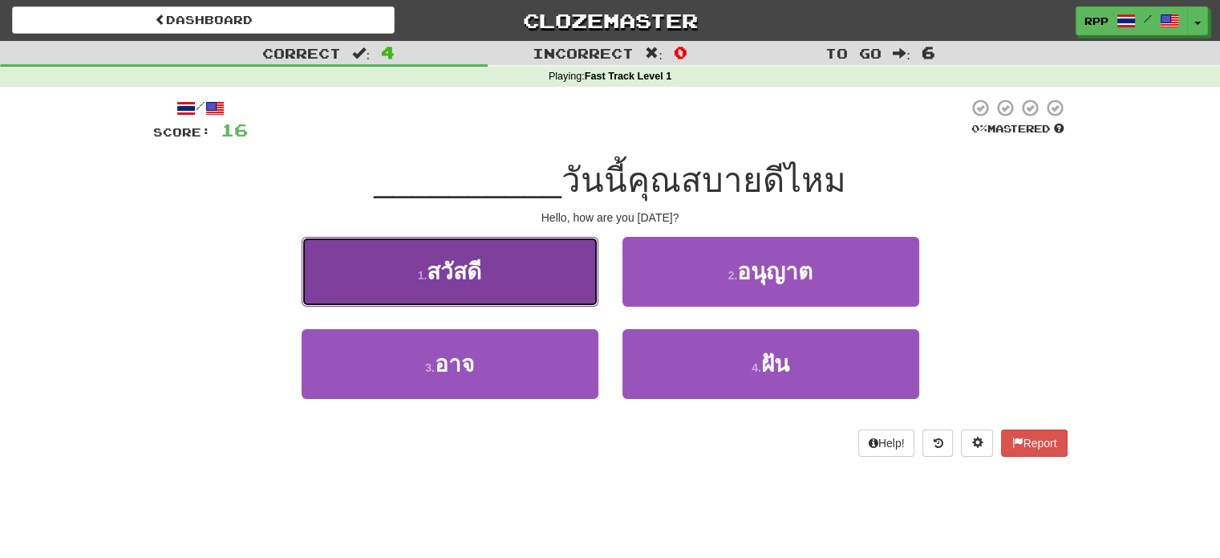
click at [572, 255] on button "1 . สวัสดี" at bounding box center [450, 272] width 297 height 70
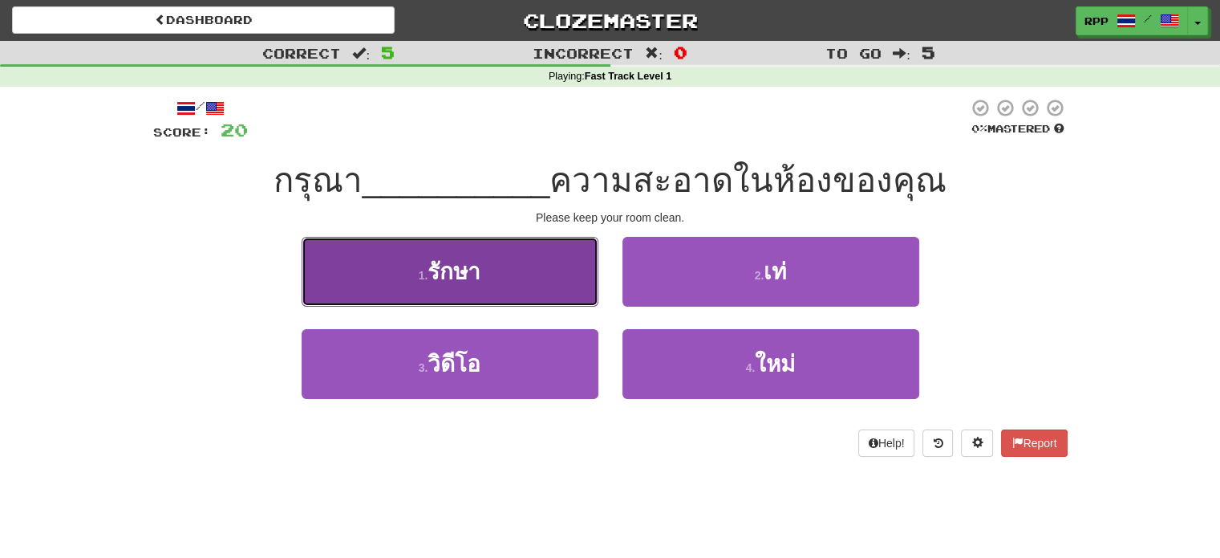
click at [570, 293] on button "1 . รักษา" at bounding box center [450, 272] width 297 height 70
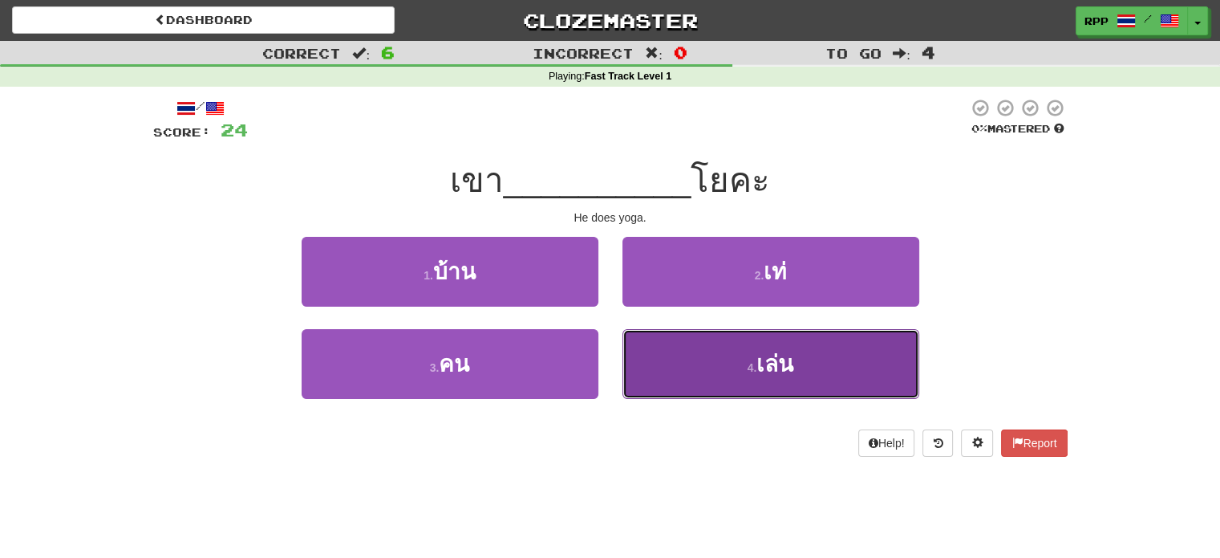
click at [700, 362] on button "4 . [PERSON_NAME]" at bounding box center [771, 364] width 297 height 70
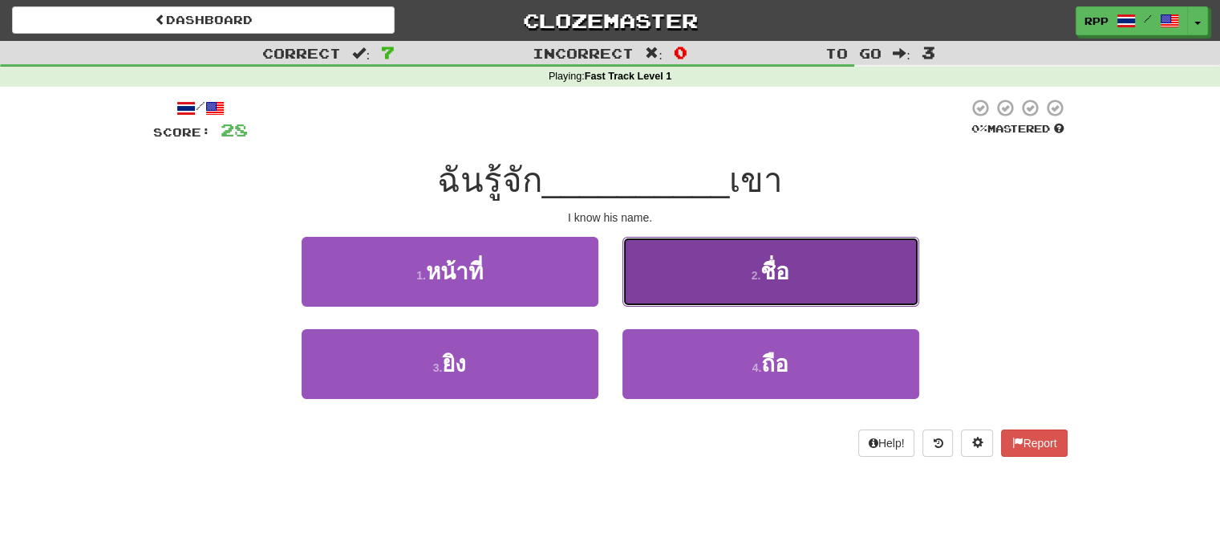
click at [712, 272] on button "2 . ชื่อ" at bounding box center [771, 272] width 297 height 70
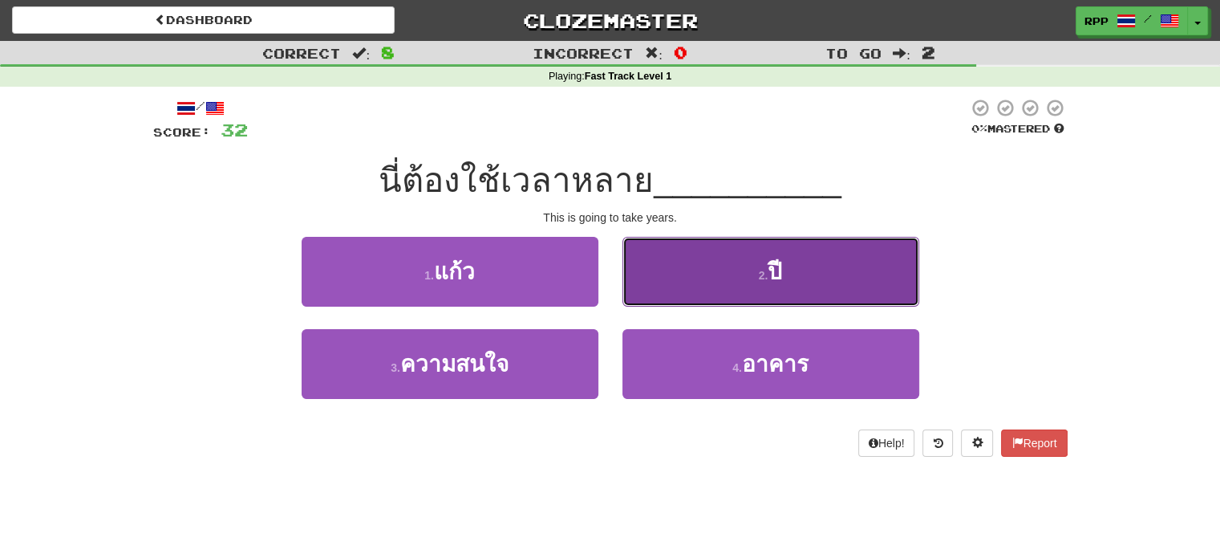
click at [700, 273] on button "2 . ปี" at bounding box center [771, 272] width 297 height 70
